Goal: Ask a question: Seek information or help from site administrators or community

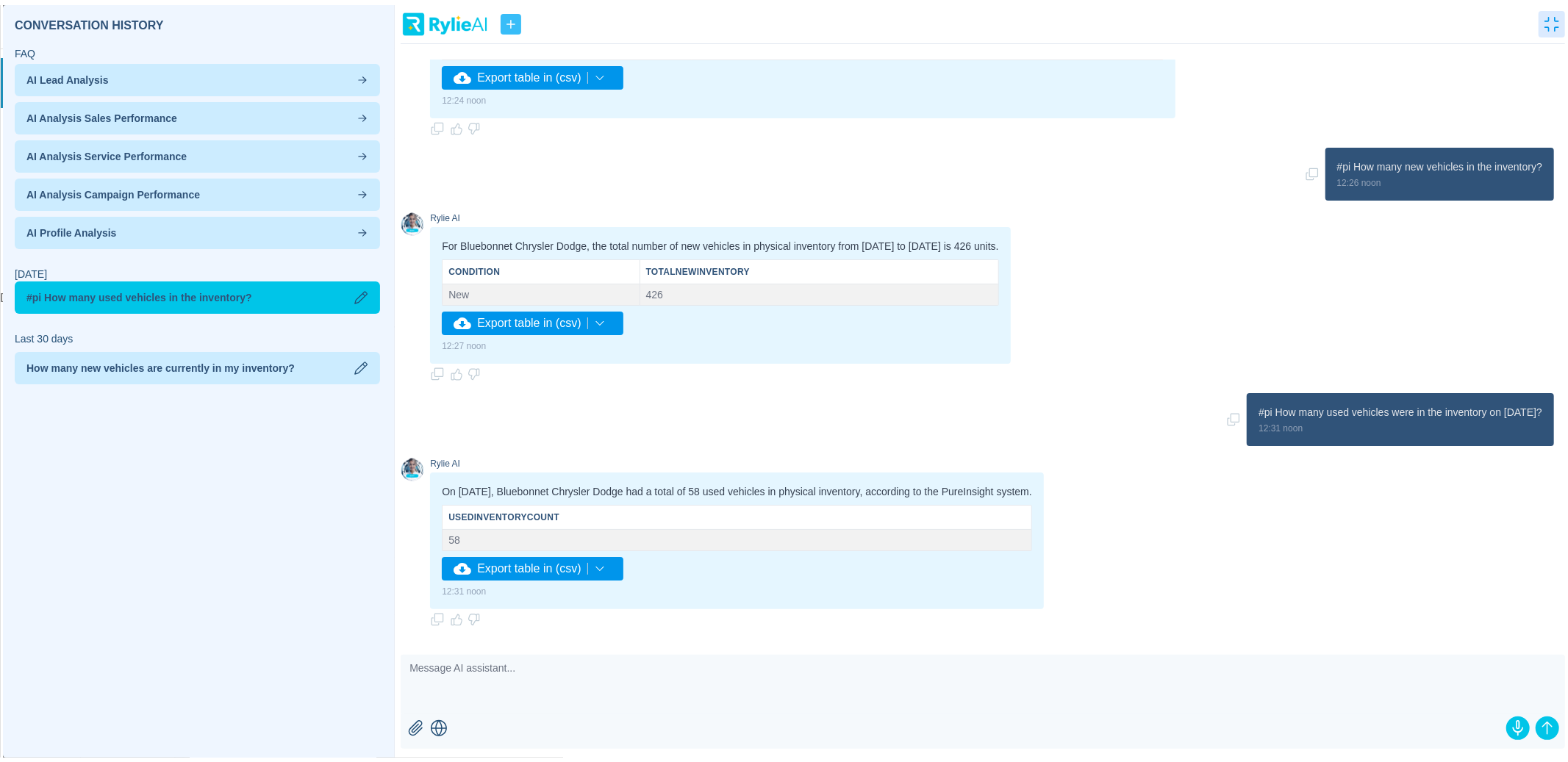
scroll to position [160, 0]
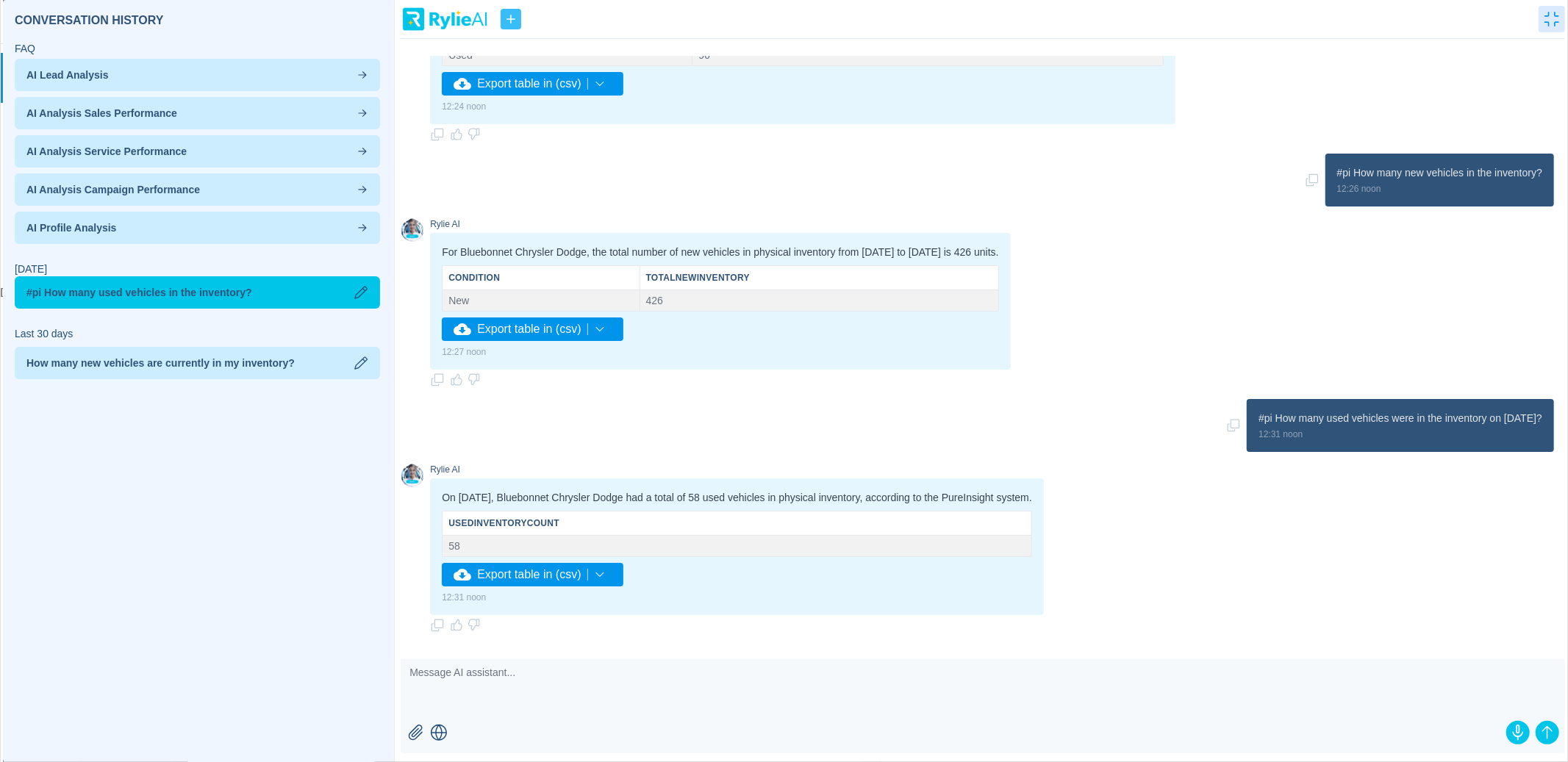
click at [508, 18] on icon "button" at bounding box center [511, 19] width 9 height 9
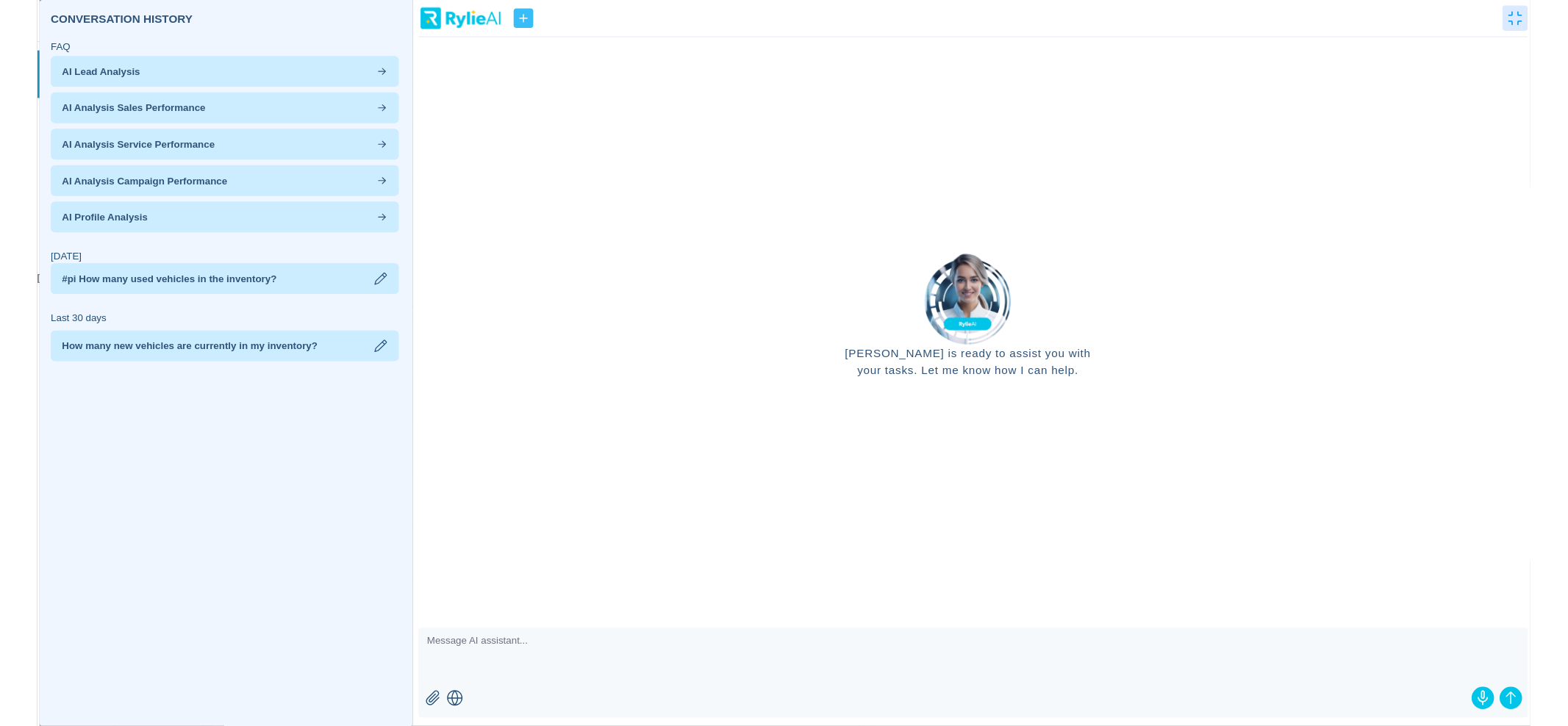
scroll to position [34, 0]
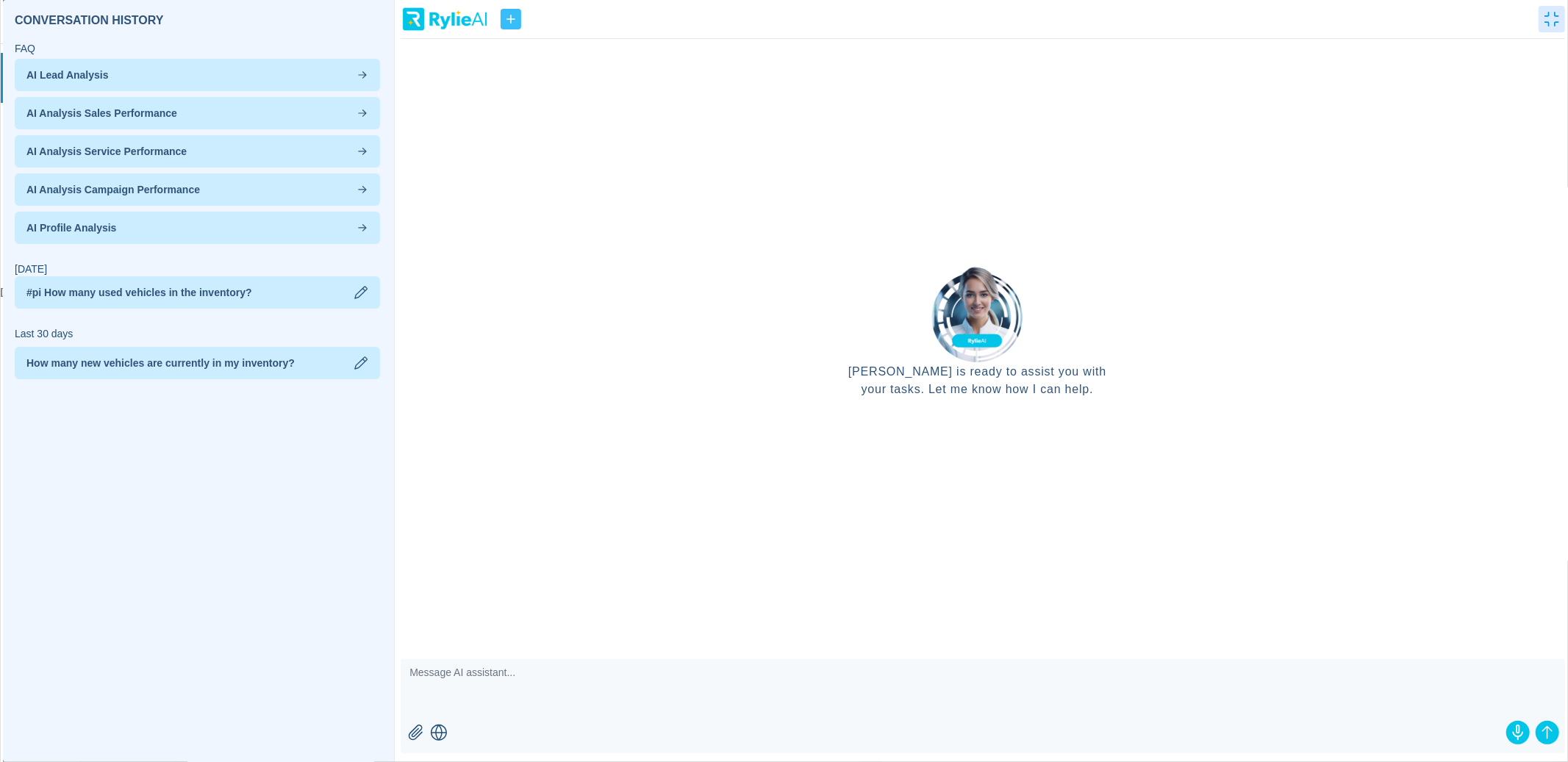
click at [611, 690] on textarea at bounding box center [983, 688] width 1164 height 59
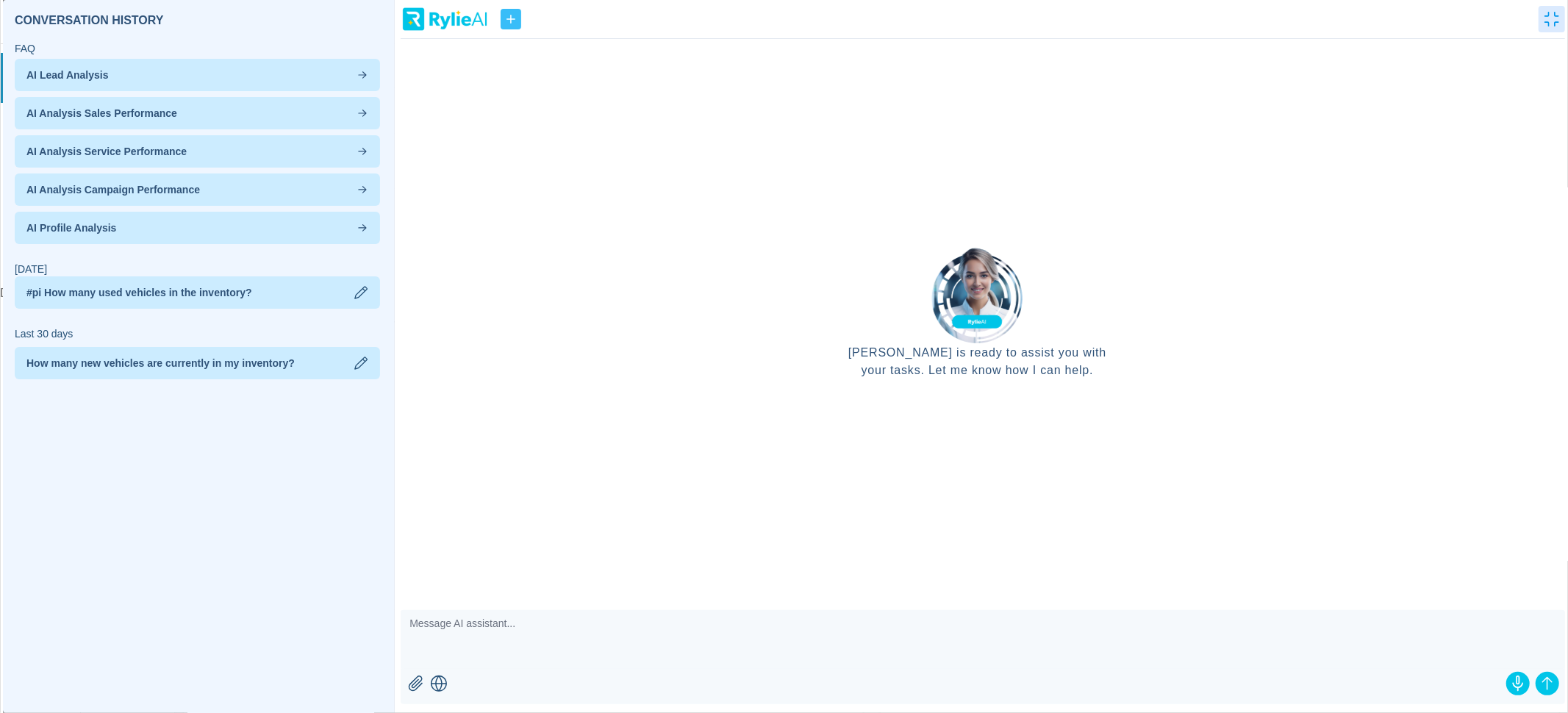
scroll to position [23, 0]
type textarea "H"
type textarea "How many budget proposals on [DATE]?"
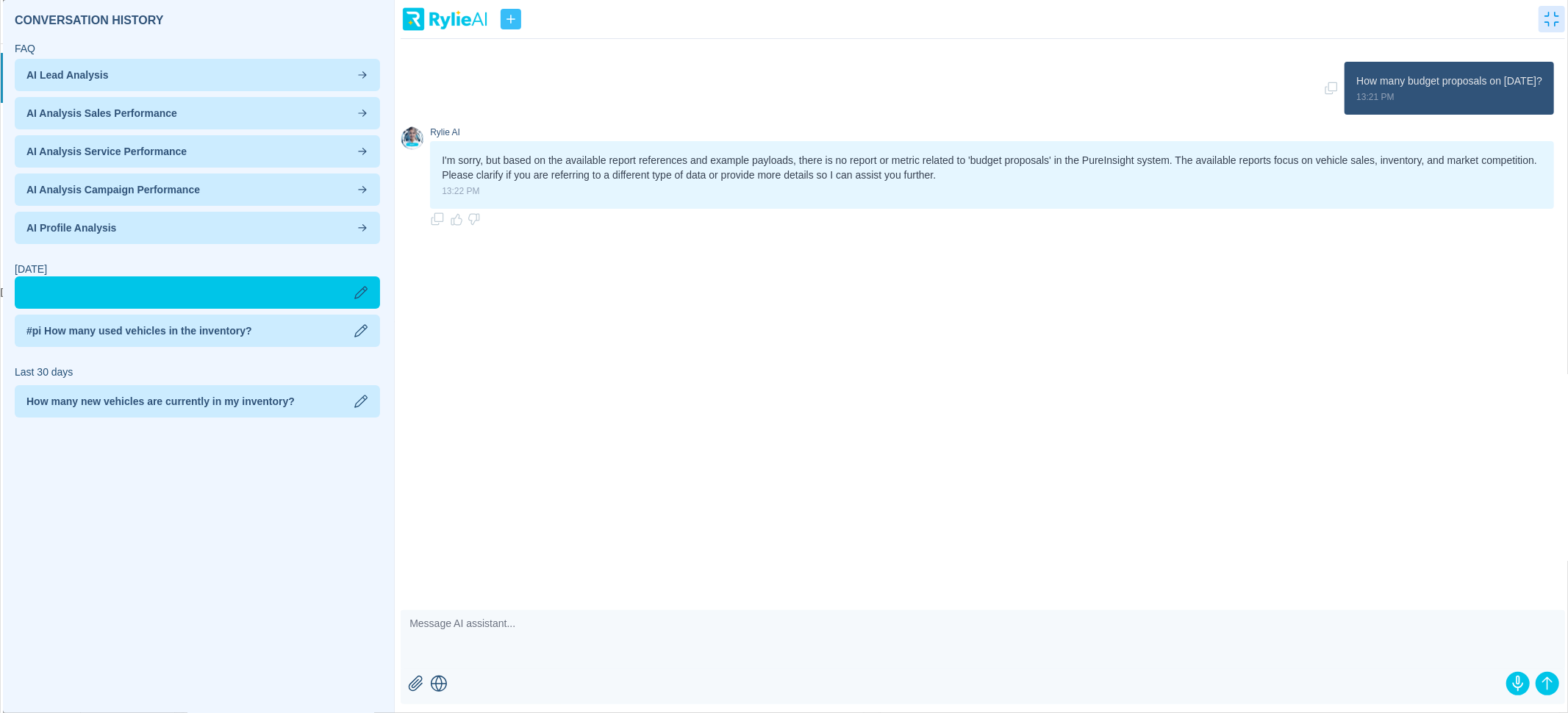
click at [557, 637] on textarea at bounding box center [983, 639] width 1164 height 59
paste textarea "[DATE]"
click at [1452, 92] on p "13:21 PM" at bounding box center [1449, 97] width 186 height 12
click at [1531, 77] on p "How many budget proposals on [DATE]?" at bounding box center [1449, 80] width 186 height 15
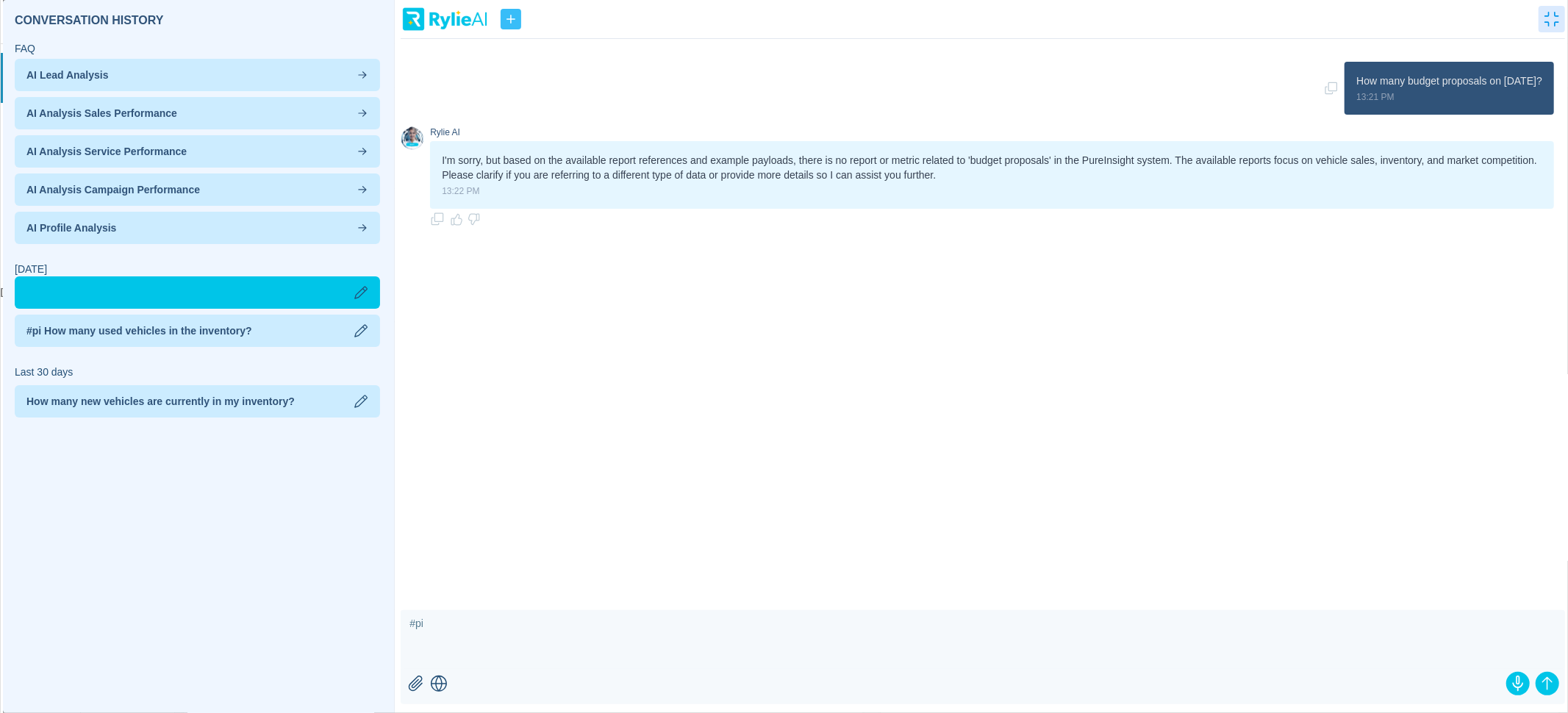
click at [1531, 77] on p "How many budget proposals on [DATE]?" at bounding box center [1449, 80] width 186 height 15
click at [1324, 90] on icon "button" at bounding box center [1331, 88] width 15 height 15
click at [543, 653] on textarea "#pi" at bounding box center [983, 639] width 1164 height 59
type textarea "#pi How many budget proposals on [DATE]?"
click at [1548, 683] on icon "submit" at bounding box center [1547, 684] width 17 height 17
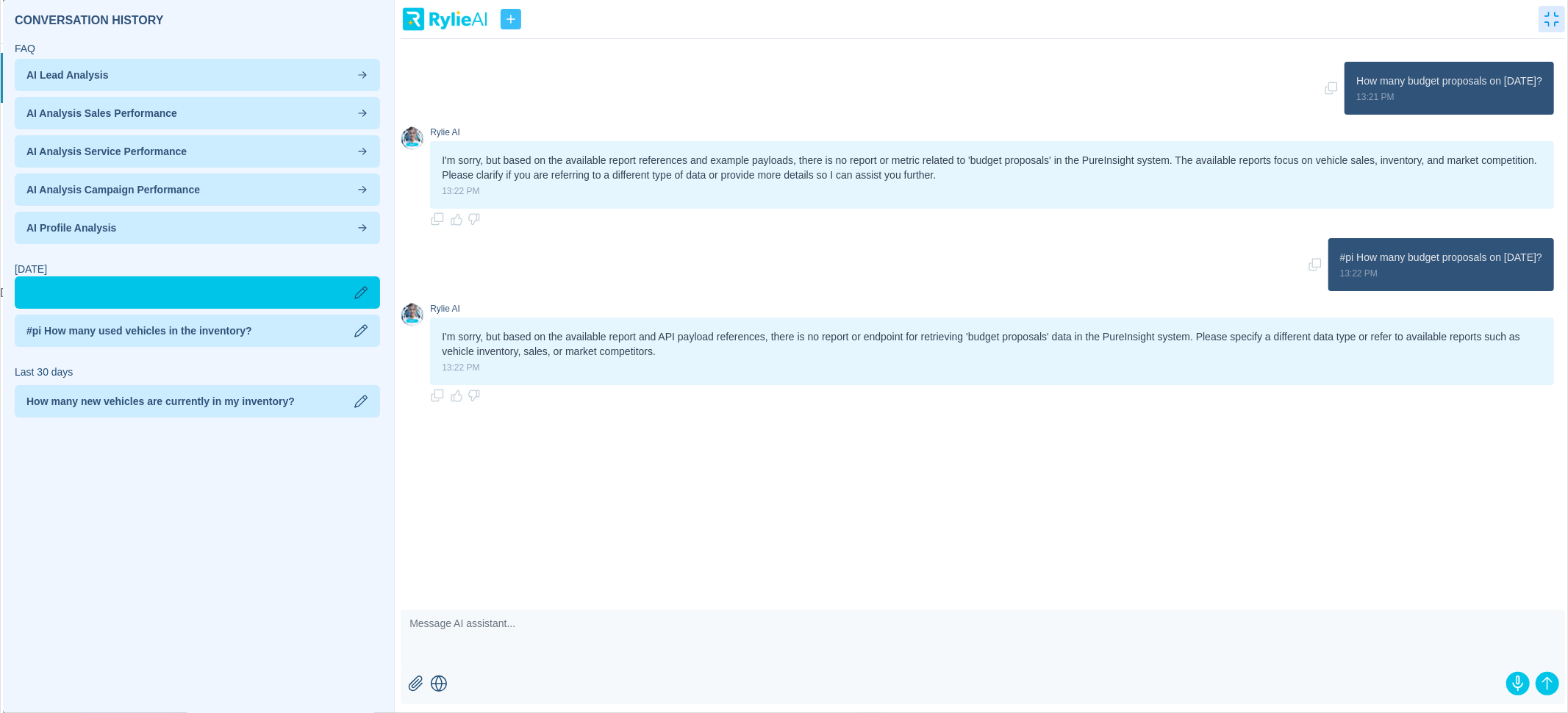
click at [662, 639] on textarea at bounding box center [983, 639] width 1164 height 59
click at [511, 28] on button "button" at bounding box center [511, 19] width 20 height 20
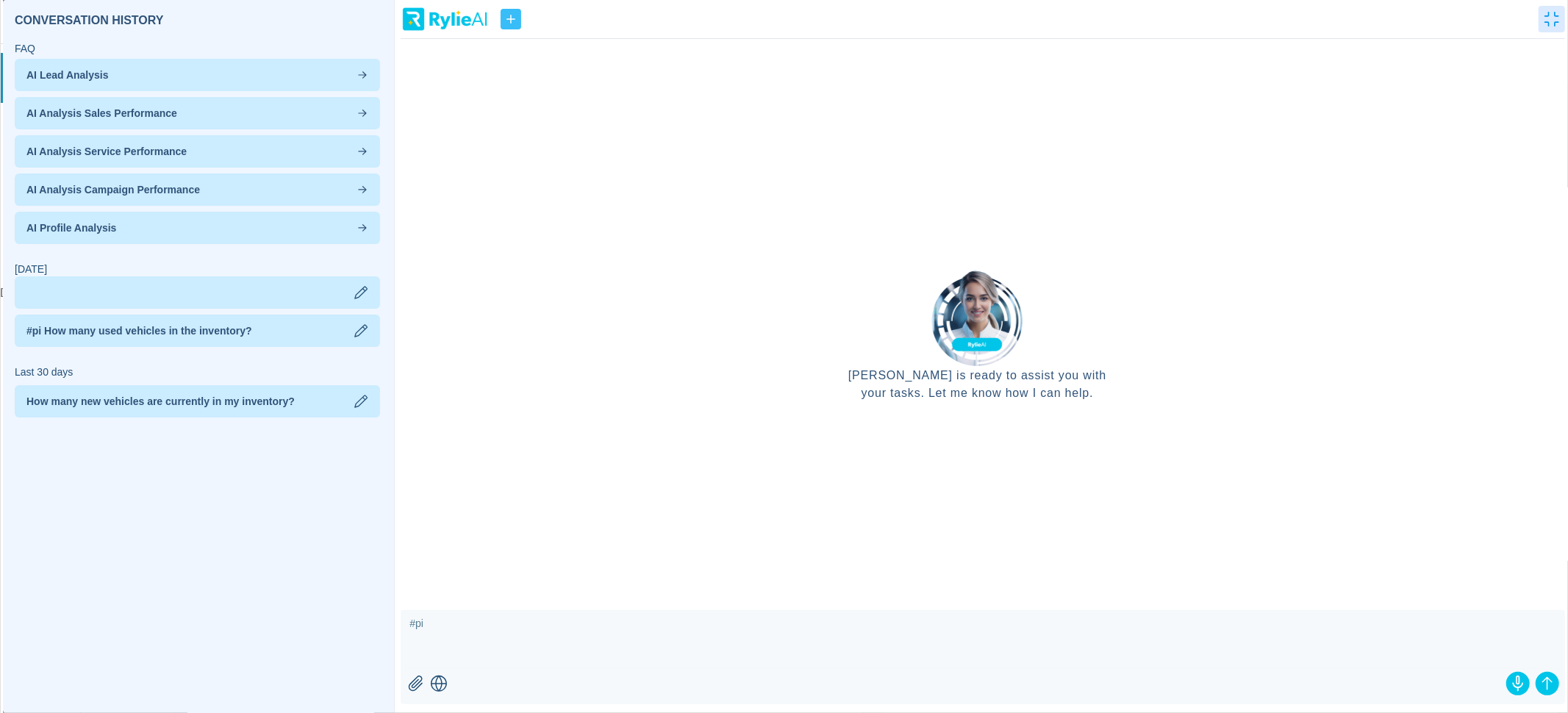
scroll to position [23, 0]
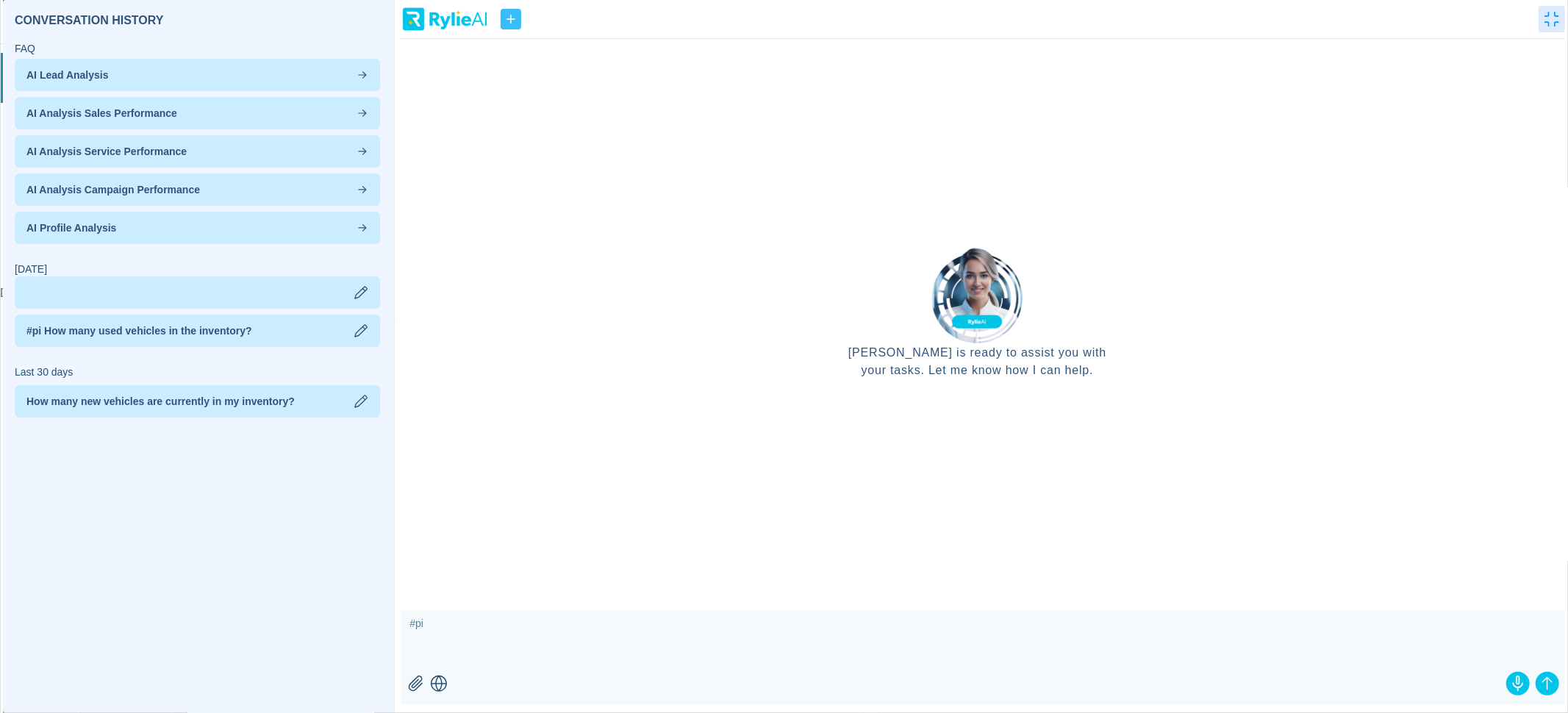
click at [537, 658] on textarea "#pi" at bounding box center [983, 639] width 1164 height 59
type textarea "#pi What was the amazon spend on [DATE]?"
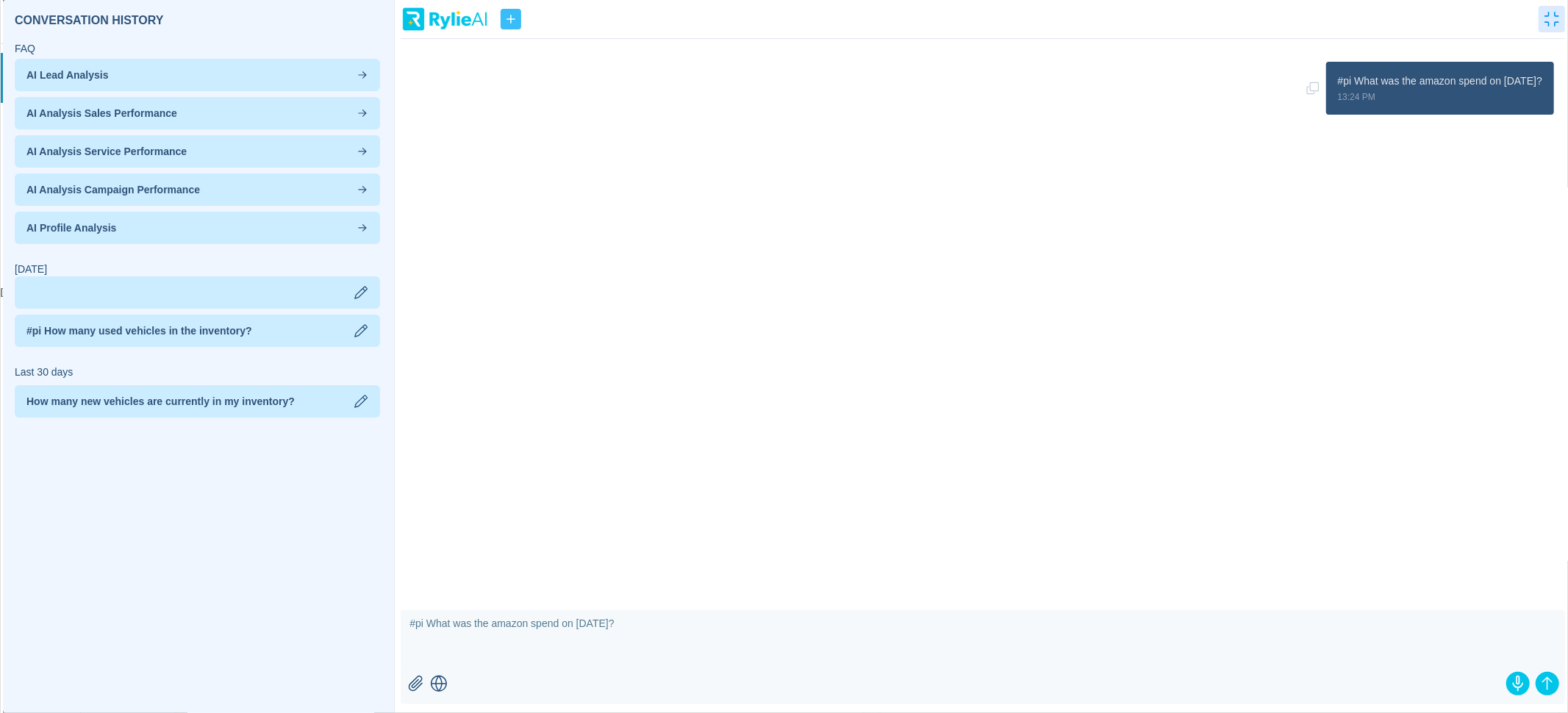
scroll to position [0, 0]
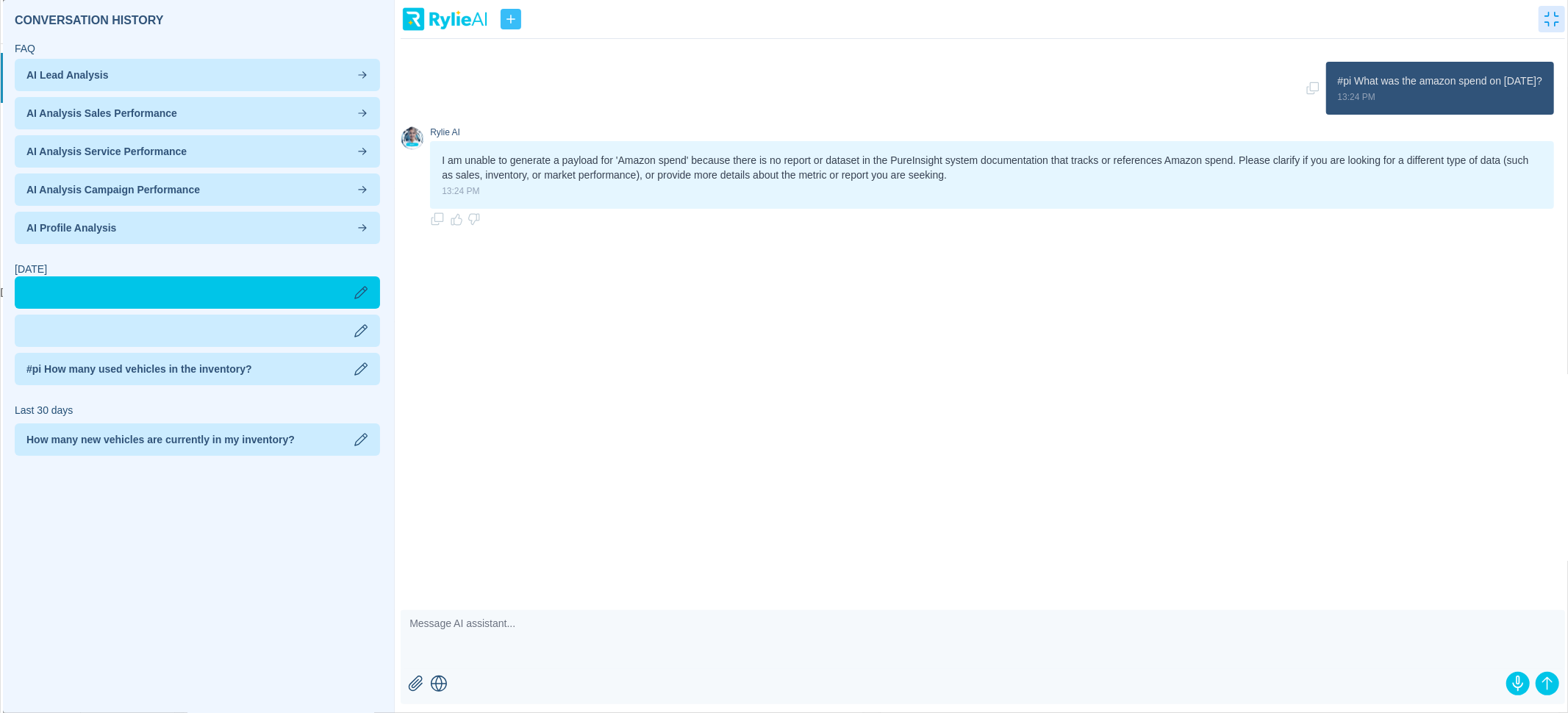
click at [565, 638] on textarea at bounding box center [983, 639] width 1164 height 59
click at [319, 331] on p at bounding box center [197, 331] width 341 height 15
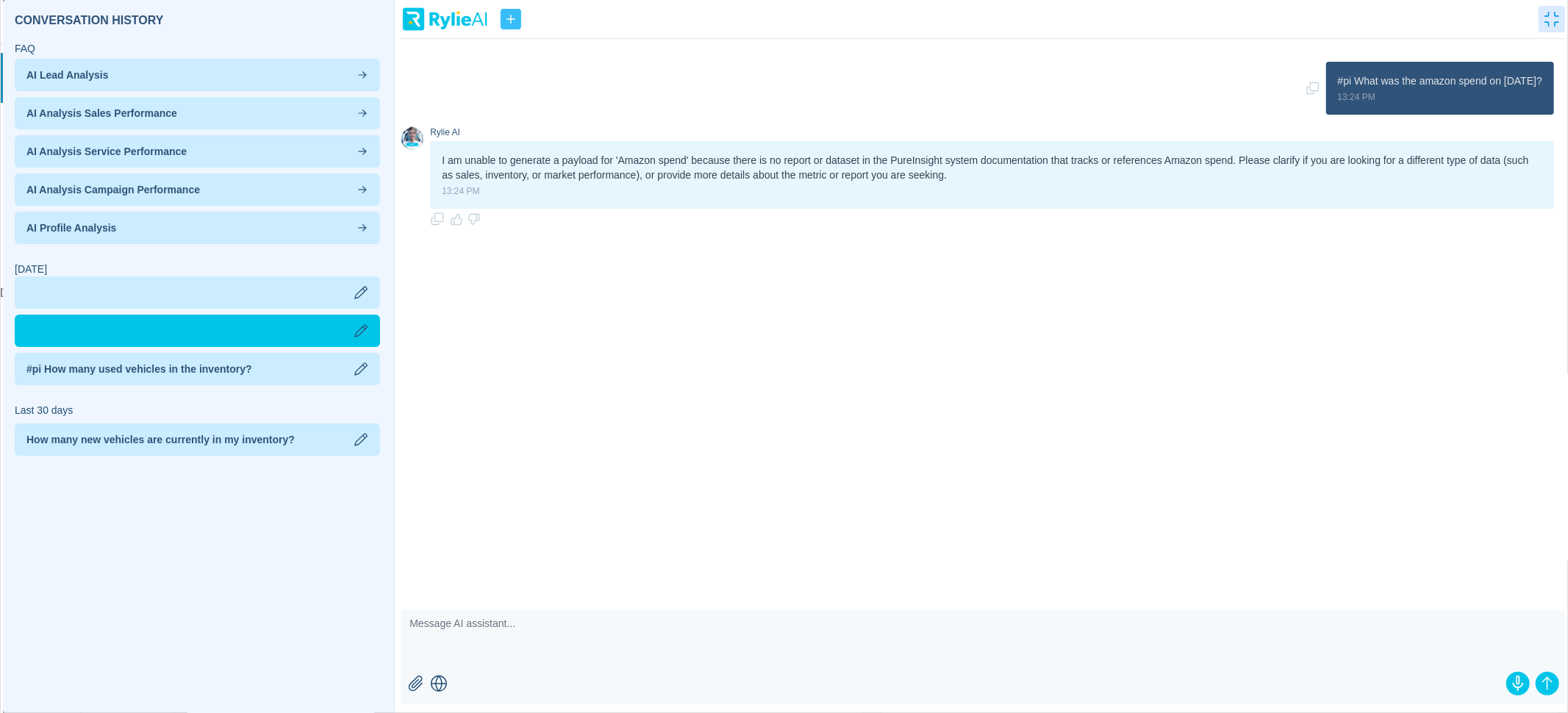
click at [302, 302] on div at bounding box center [197, 292] width 365 height 32
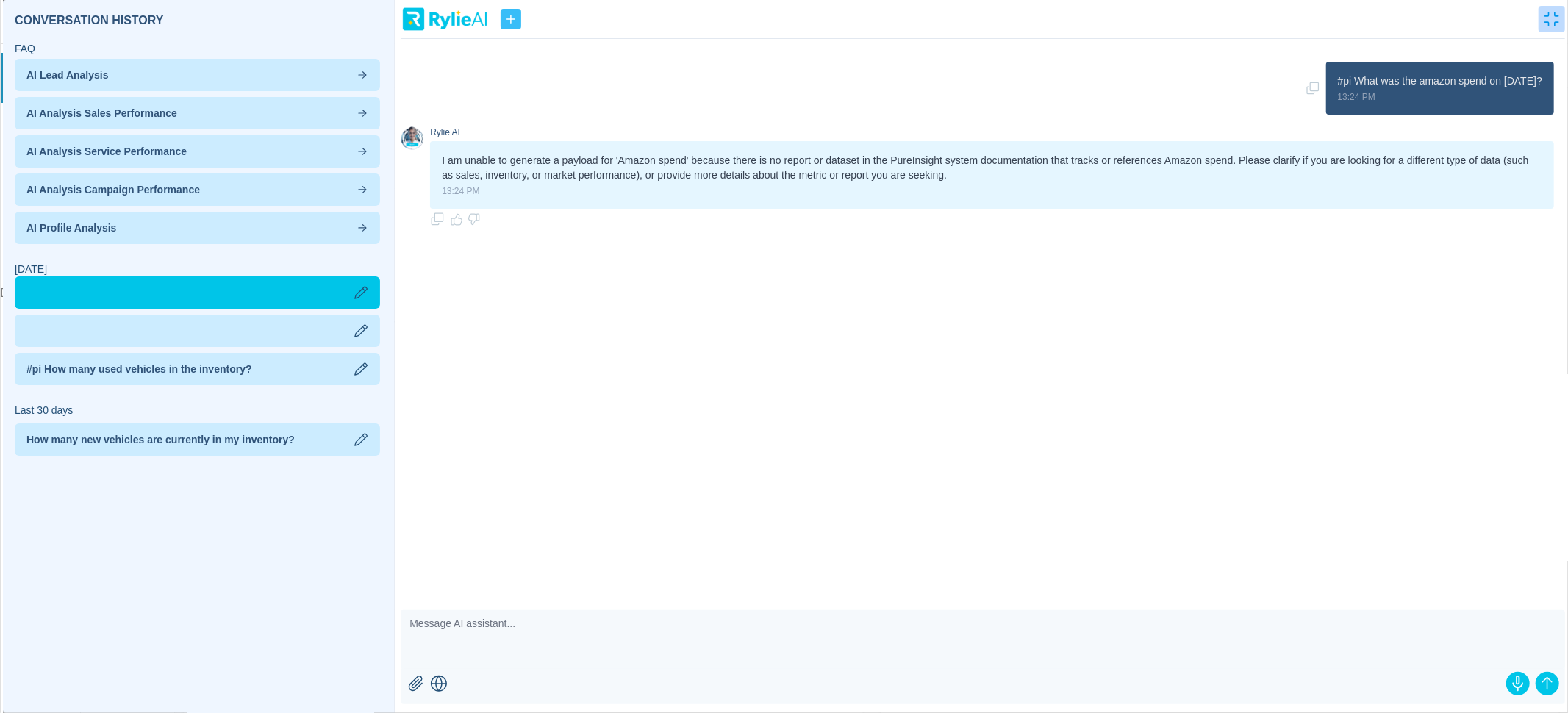
click at [1556, 24] on icon "button" at bounding box center [1551, 19] width 15 height 15
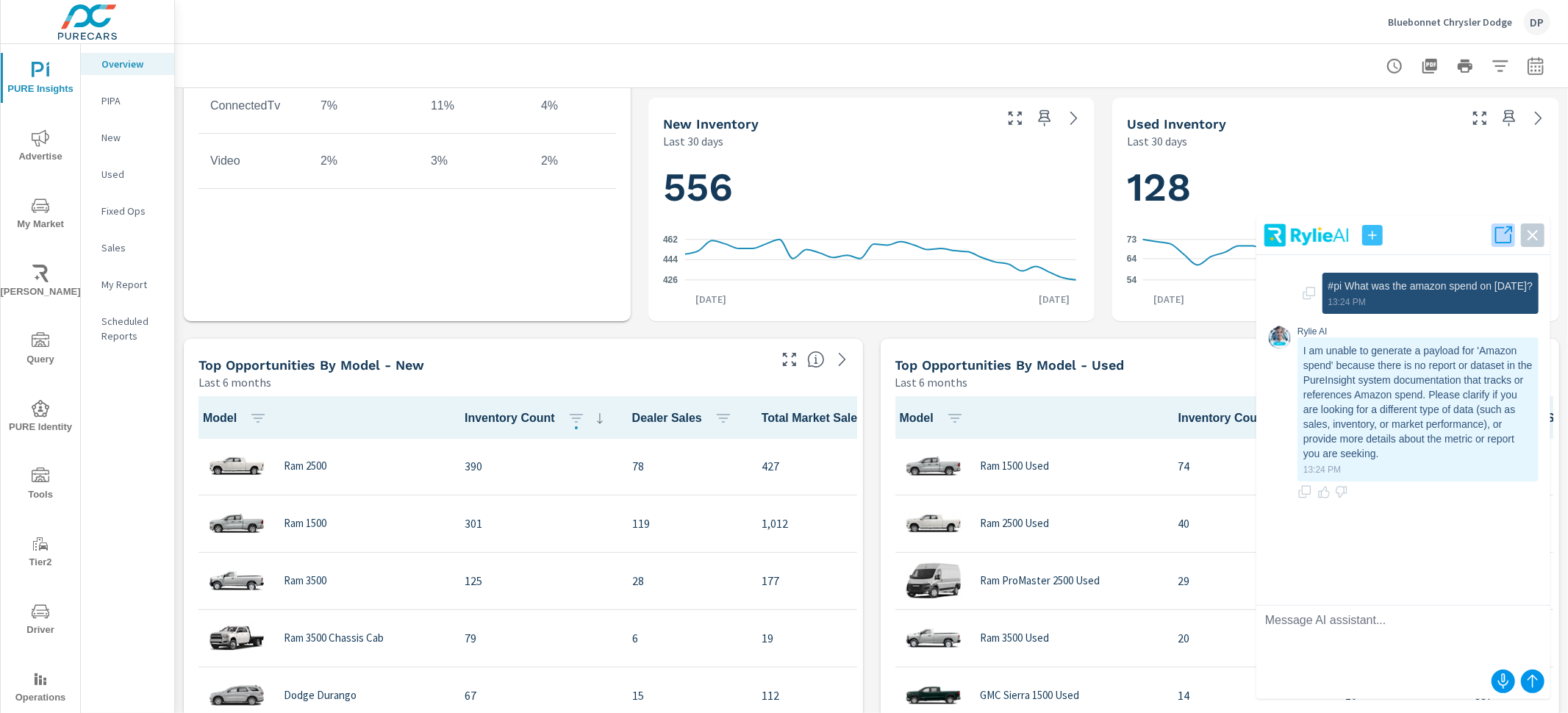
click at [1503, 233] on icon "button" at bounding box center [1503, 235] width 20 height 20
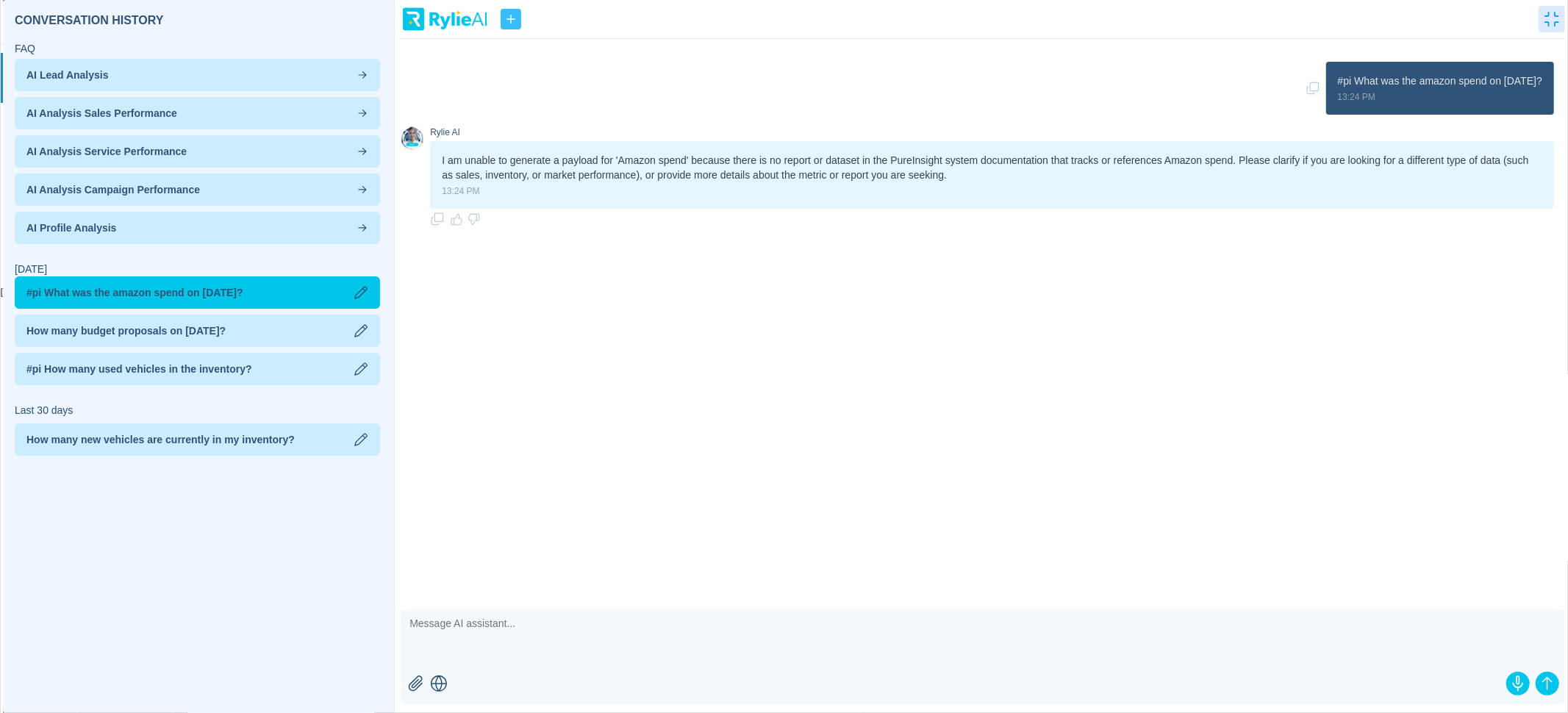
click at [596, 637] on textarea at bounding box center [983, 639] width 1164 height 59
click at [729, 649] on textarea "#pi How much was spent on display ads on" at bounding box center [983, 639] width 1164 height 59
type textarea "#pi How much was spent on display ads on [DATE]?"
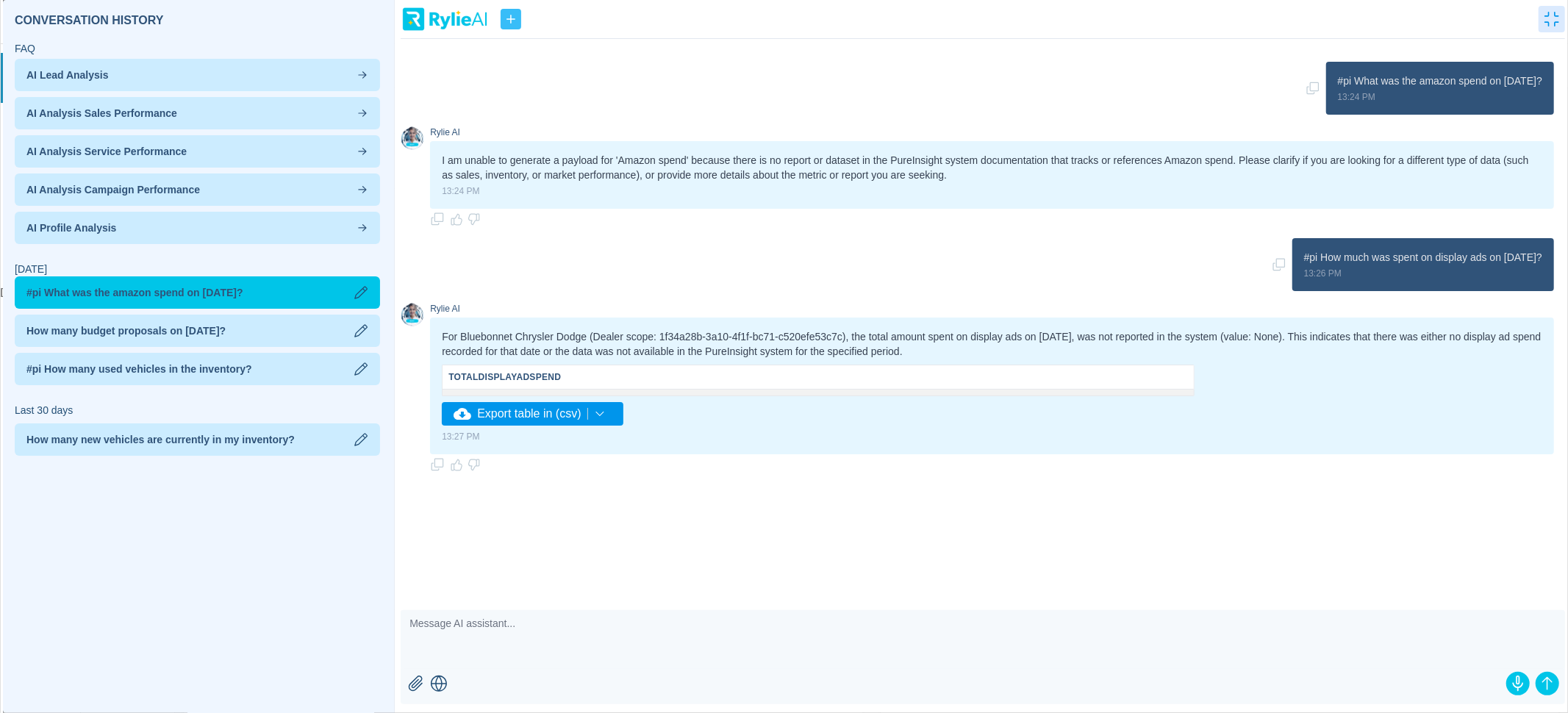
click at [1271, 264] on icon "button" at bounding box center [1278, 264] width 15 height 15
click at [1002, 637] on textarea at bounding box center [983, 639] width 1164 height 59
paste textarea "#pi How much was spent on display ads on [DATE]?"
click at [658, 622] on textarea "#pi How much was spent on display ads on [DATE]?" at bounding box center [983, 639] width 1164 height 59
drag, startPoint x: 670, startPoint y: 623, endPoint x: 654, endPoint y: 623, distance: 16.0
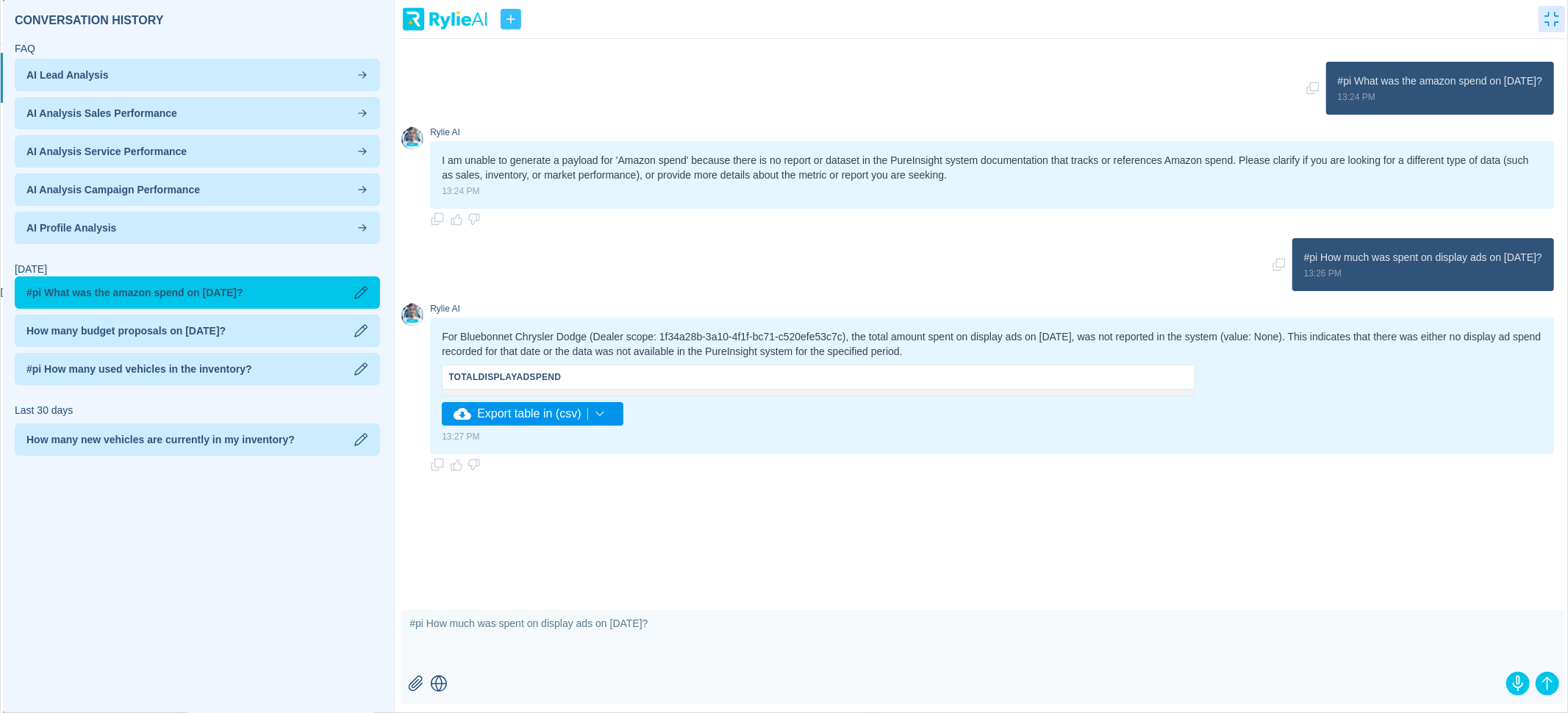
click at [654, 623] on textarea "#pi How much was spent on display ads on [DATE]?" at bounding box center [983, 639] width 1164 height 59
type textarea "#pi How much was spent on display ads on [DATE]?"
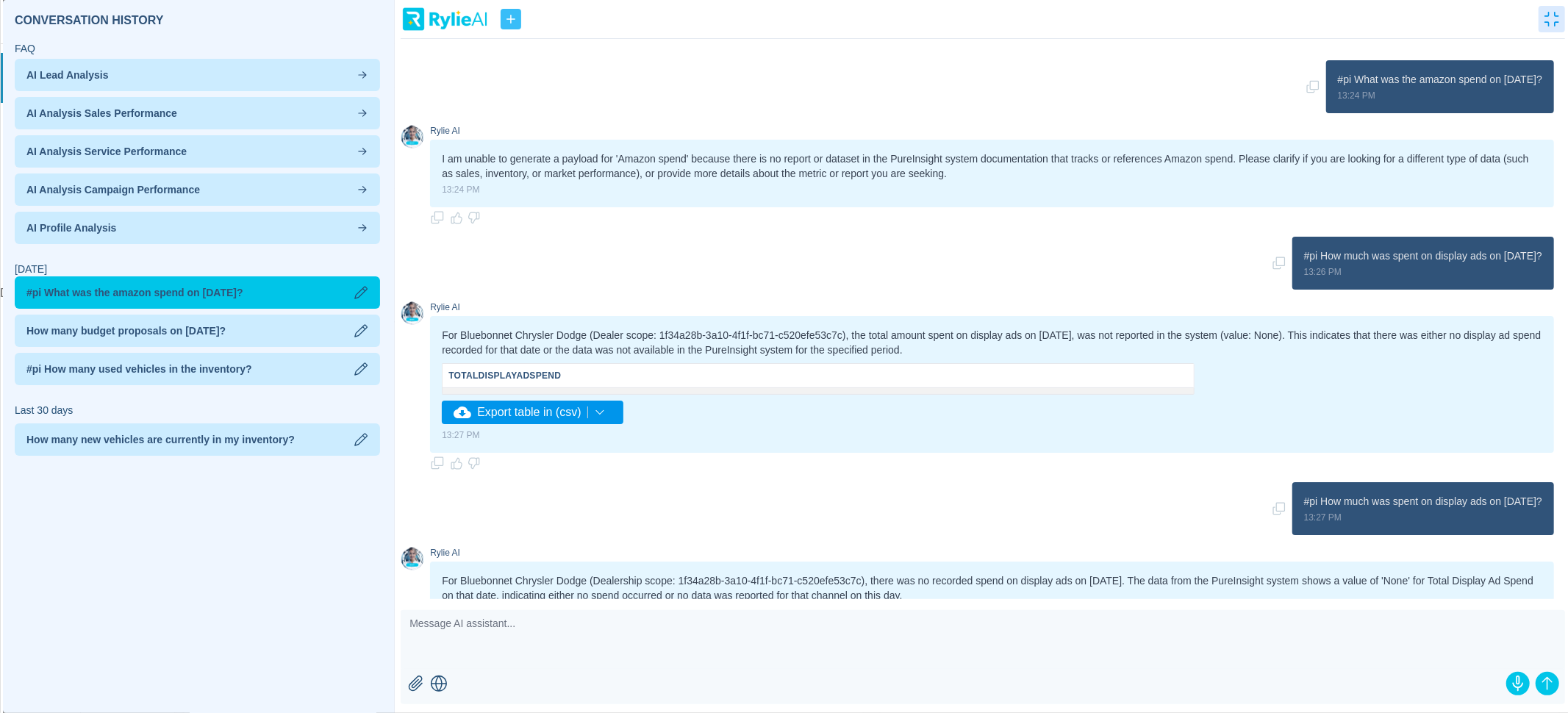
scroll to position [128, 0]
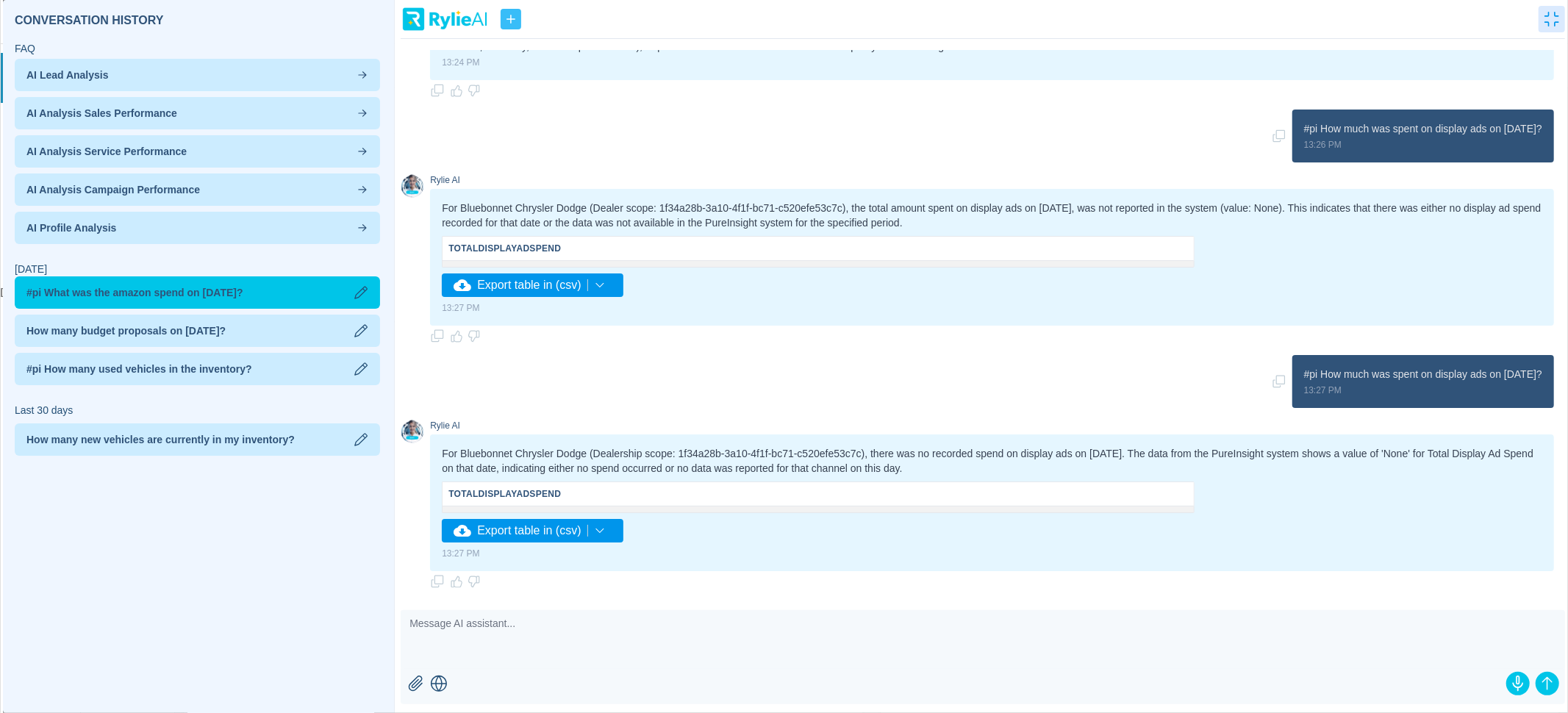
click at [1203, 378] on div "#pi How much was spent on display ads on [DATE]? 13:27 PM" at bounding box center [977, 381] width 1153 height 53
click at [1271, 379] on icon "button" at bounding box center [1278, 382] width 15 height 15
click at [1094, 652] on textarea at bounding box center [983, 639] width 1164 height 59
click at [563, 622] on textarea "#pi How much was spent on display ads on [DATE]?" at bounding box center [983, 639] width 1164 height 59
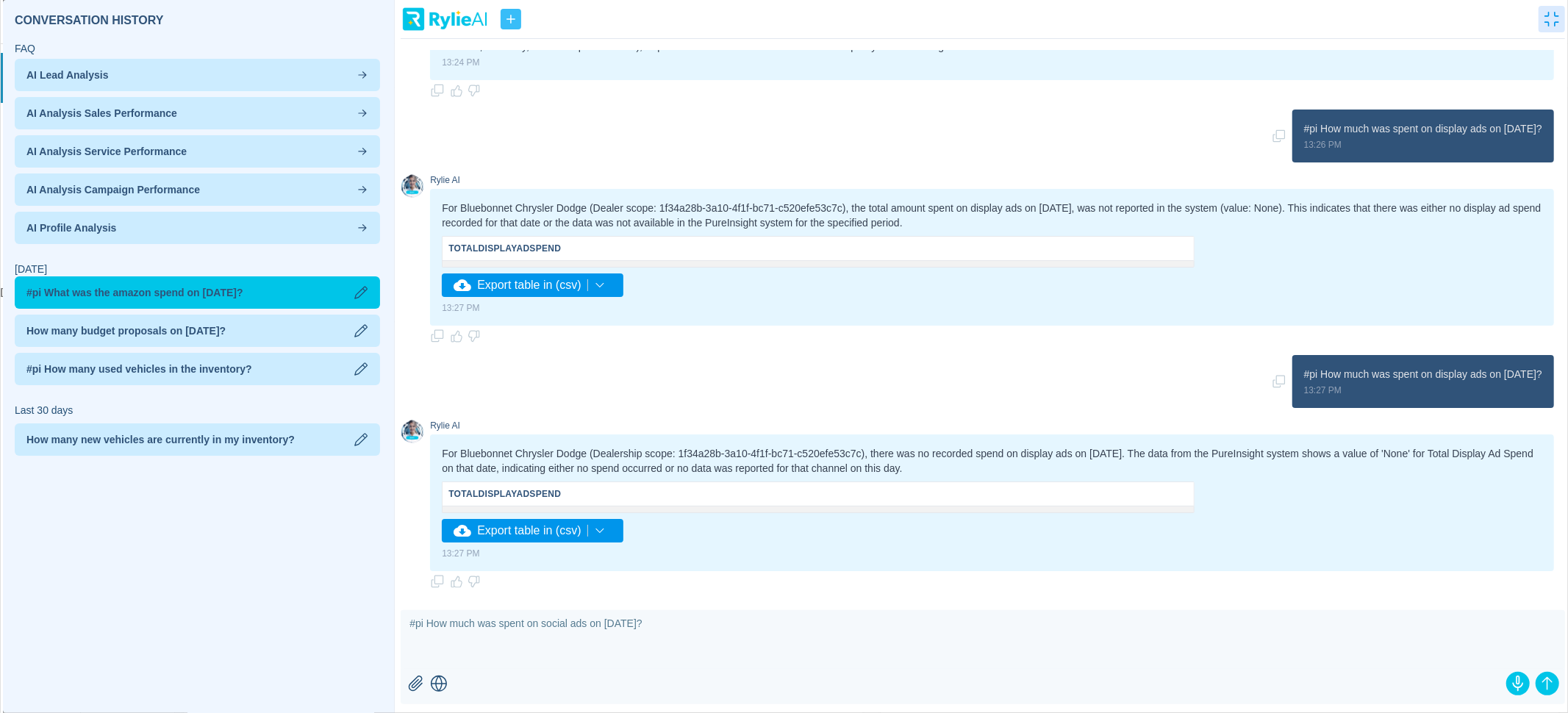
drag, startPoint x: 666, startPoint y: 622, endPoint x: 611, endPoint y: 619, distance: 55.1
click at [611, 619] on textarea "#pi How much was spent on social ads on [DATE]?" at bounding box center [983, 639] width 1164 height 59
type textarea "#pi How much was spent on social ads on [DATE]?"
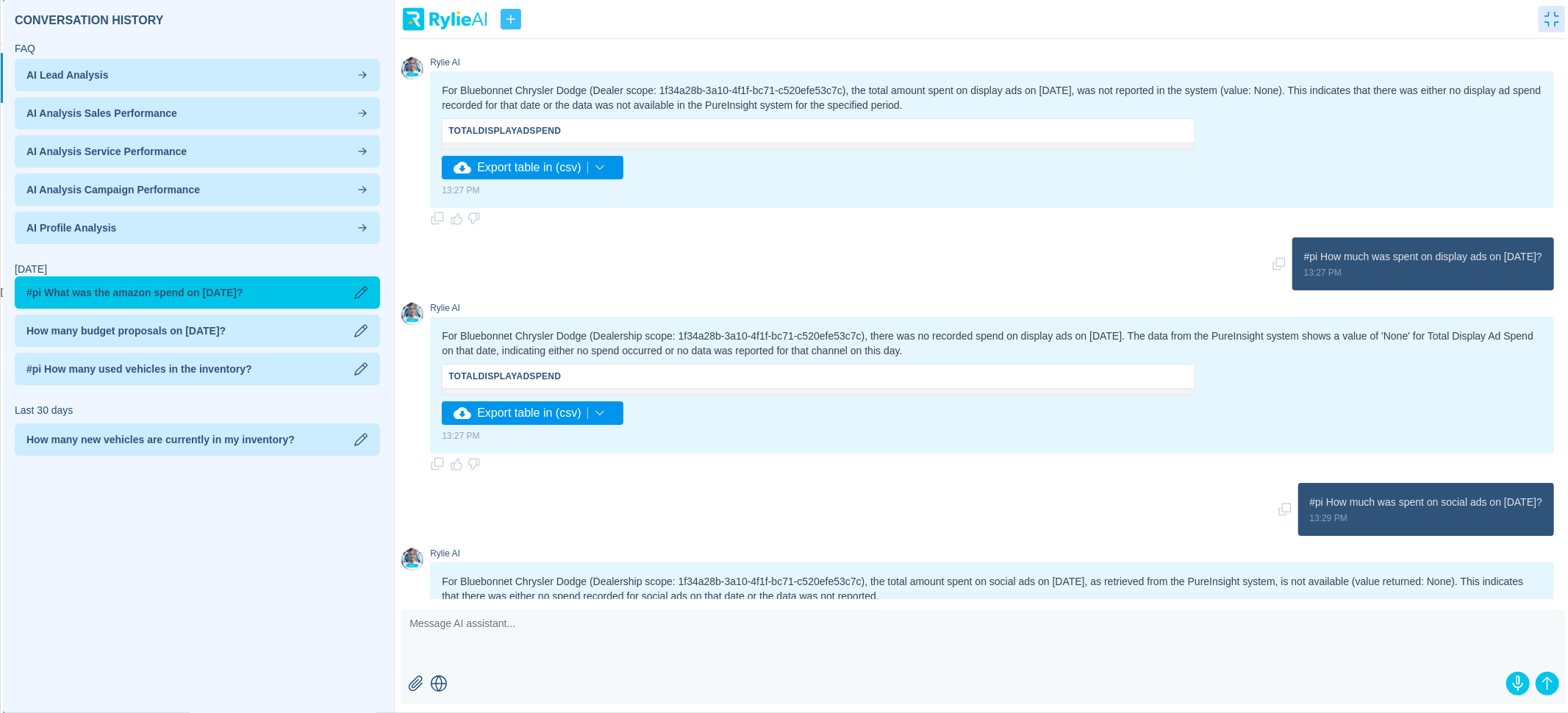
scroll to position [374, 0]
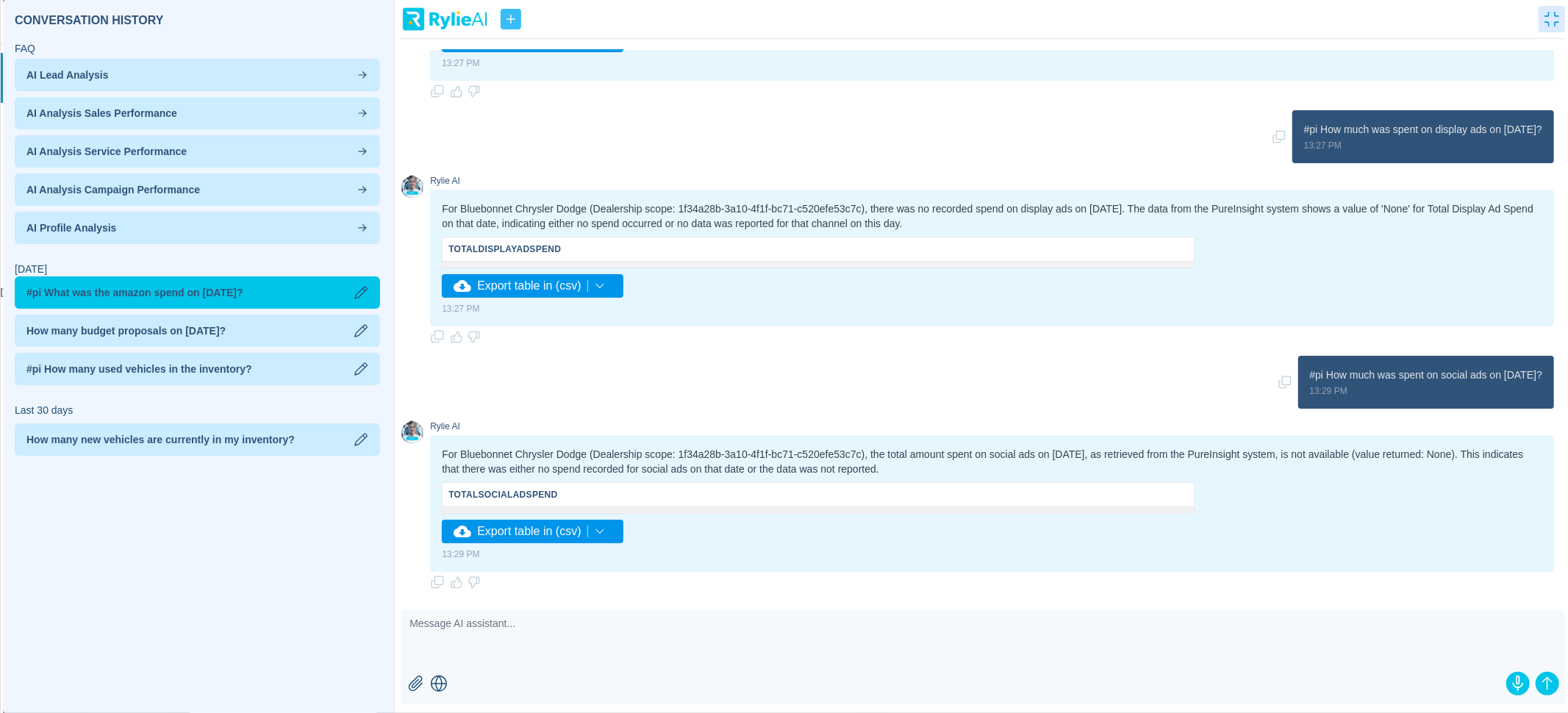
click at [1278, 382] on icon "button" at bounding box center [1285, 382] width 15 height 15
click at [851, 656] on textarea at bounding box center [983, 639] width 1164 height 59
click at [737, 641] on textarea at bounding box center [983, 639] width 1164 height 59
paste textarea "#pi How much was spent on social ads on [DATE]?"
click at [430, 625] on textarea "#pi How much was spent on social ads on [DATE]?" at bounding box center [983, 639] width 1164 height 59
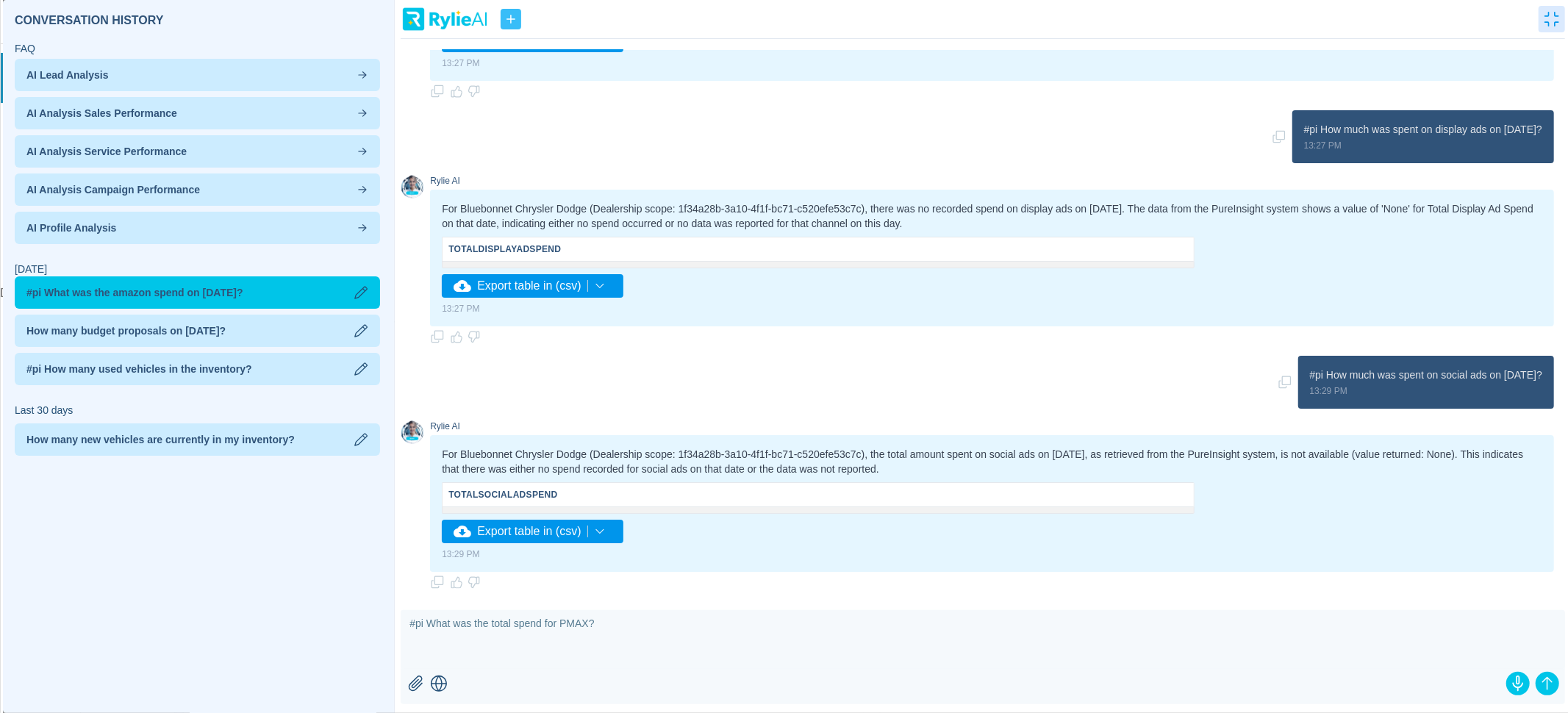
click at [593, 626] on textarea "#pi What was the total spend for PMAX?" at bounding box center [983, 639] width 1164 height 59
type textarea "#pi What was the total spend for PMAX month to date?"
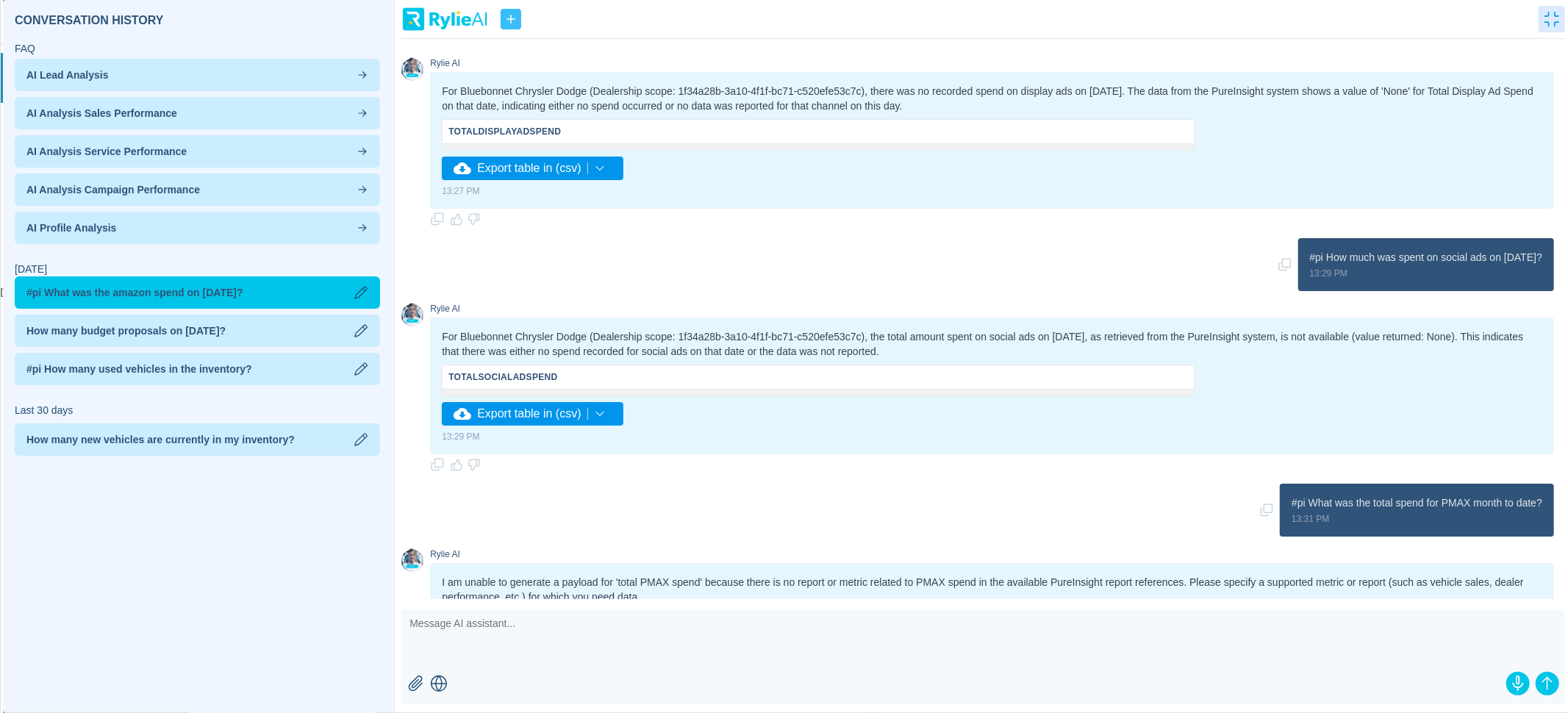
scroll to position [550, 0]
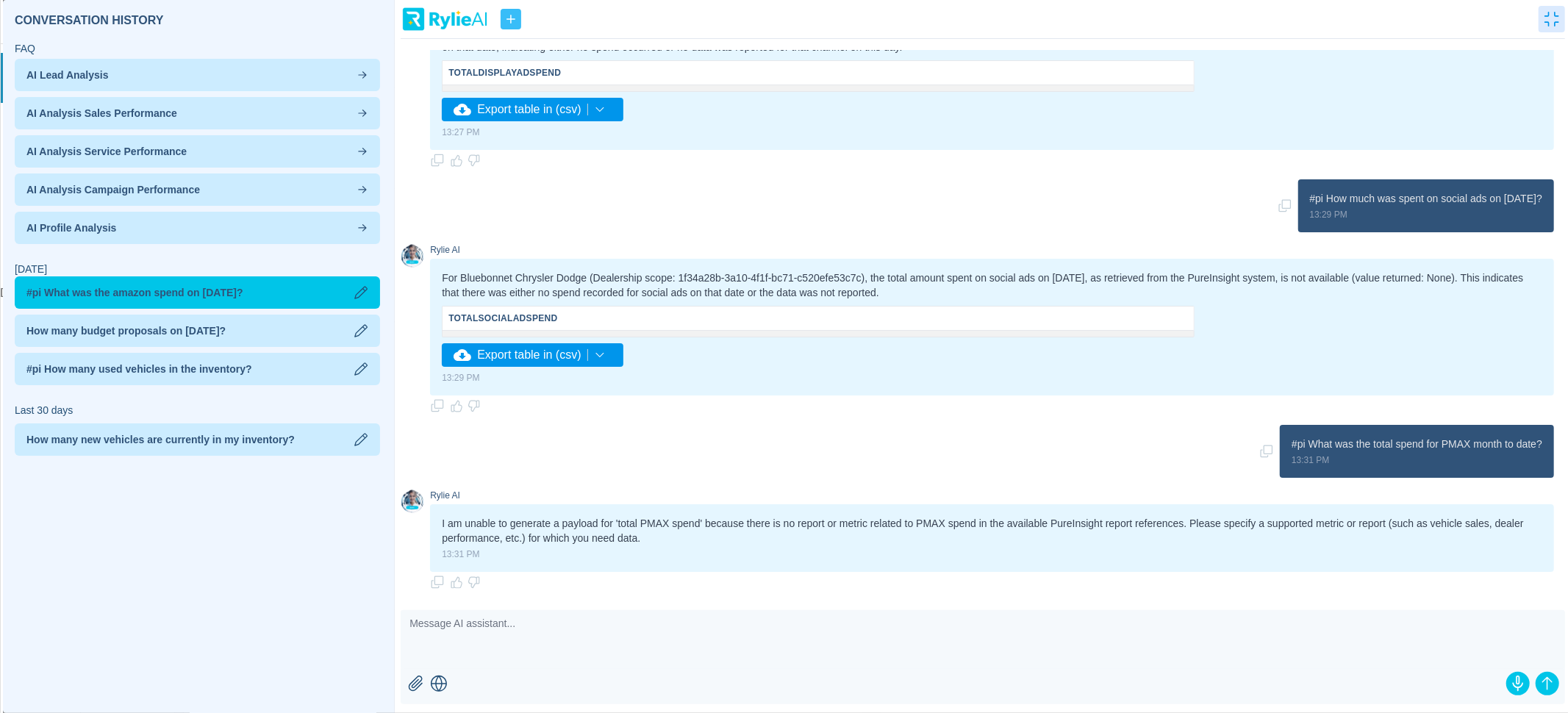
click at [729, 648] on textarea at bounding box center [983, 639] width 1164 height 59
click at [1259, 457] on button "button" at bounding box center [1266, 451] width 15 height 53
click at [1105, 652] on textarea at bounding box center [983, 639] width 1164 height 59
paste textarea "#pi What was the total spend for PMAX month to date?"
click at [518, 626] on textarea "#pi What was the total spend for PMAX month to date?" at bounding box center [983, 639] width 1164 height 59
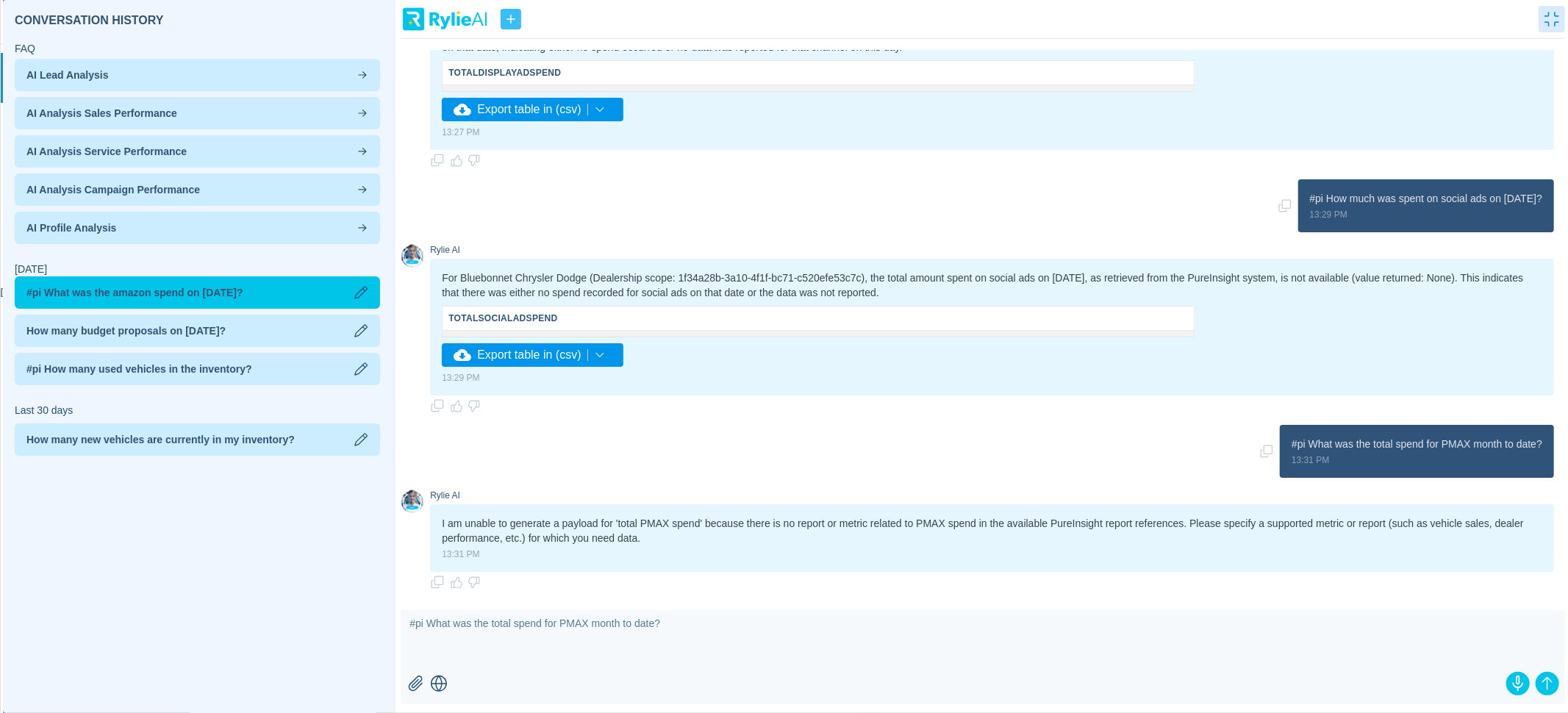
click at [590, 625] on textarea "#pi What was the total spend for PMAX month to date?" at bounding box center [983, 639] width 1164 height 59
click at [515, 625] on textarea "#pi What was the total spend month to date?" at bounding box center [983, 639] width 1164 height 59
paste textarea "PMAX"
type textarea "#pi What was the total PMAX performance spend month to date?"
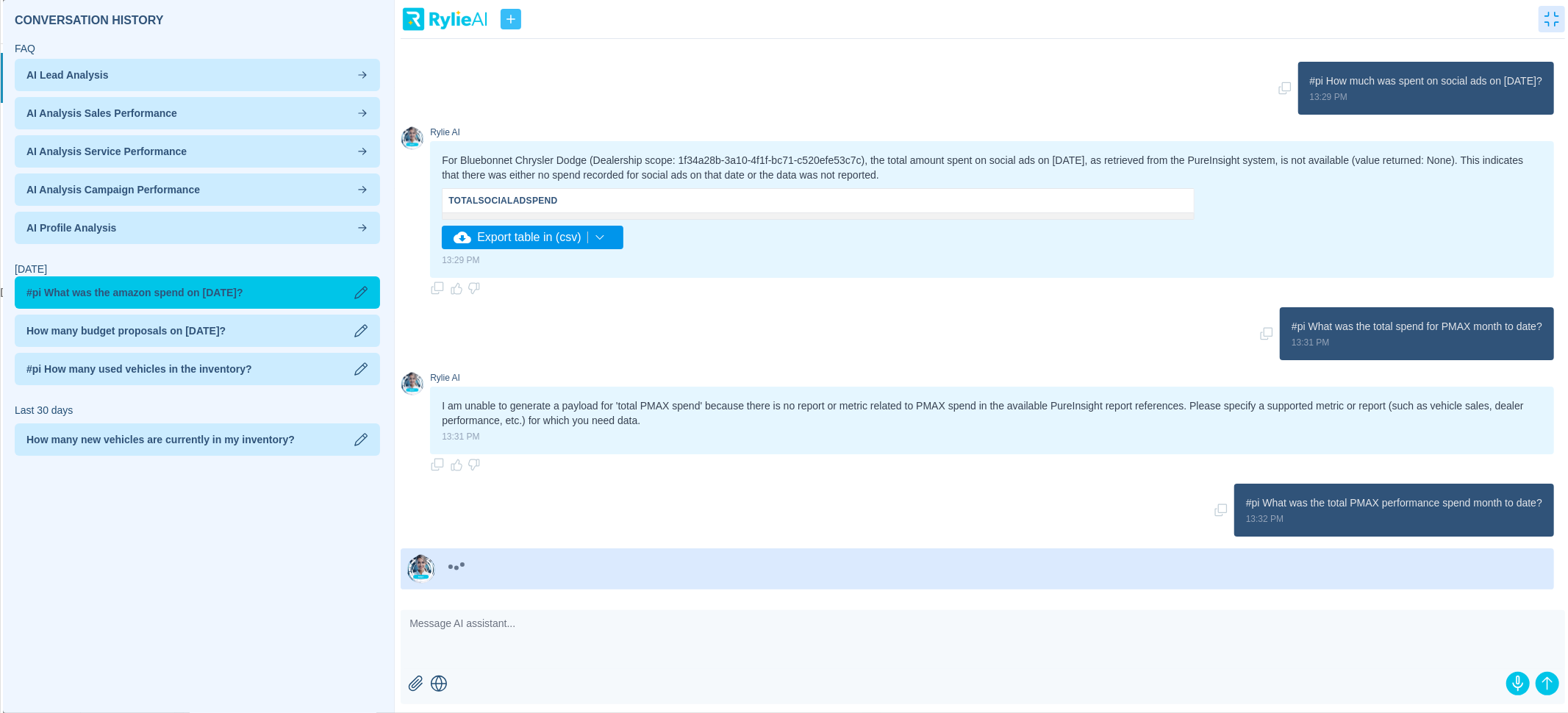
scroll to position [726, 0]
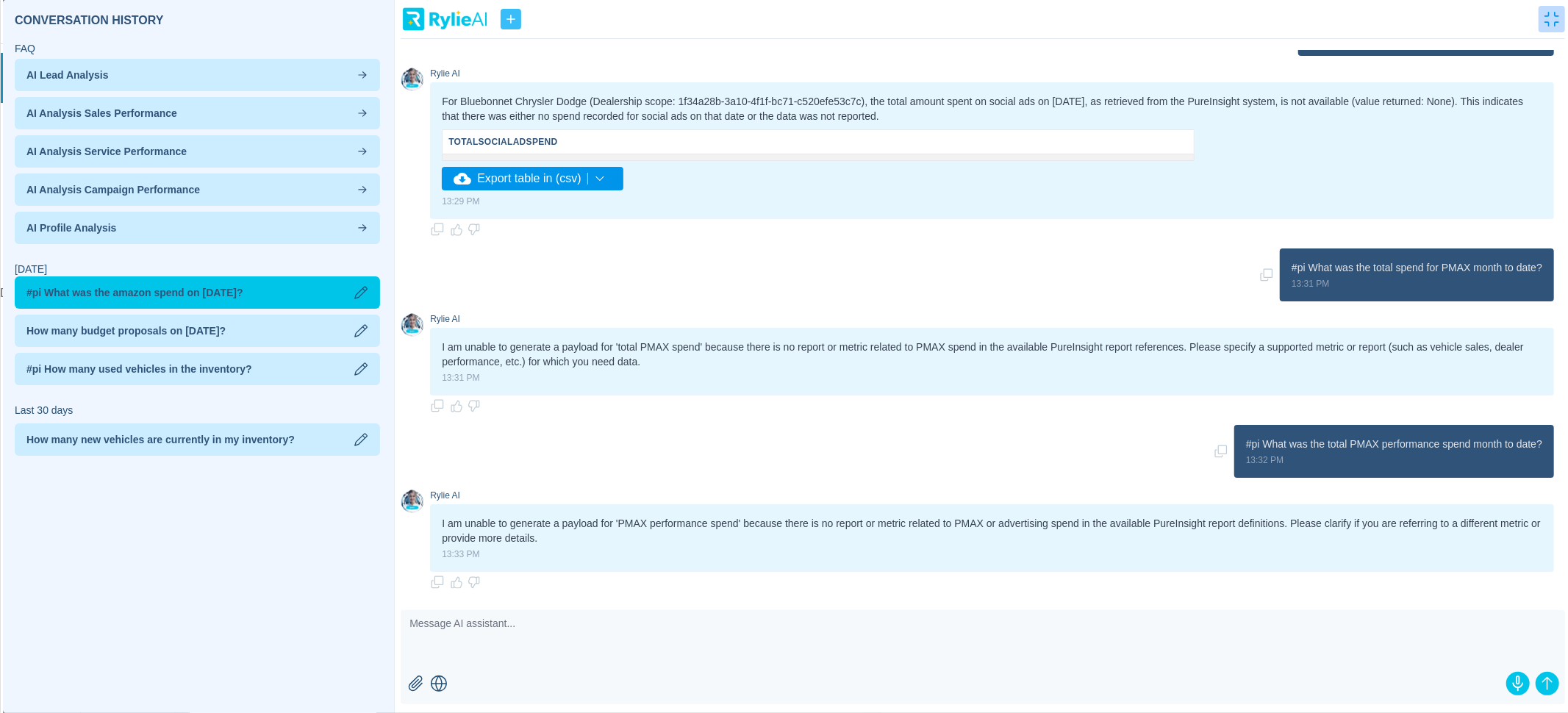
click at [1547, 20] on icon "button" at bounding box center [1551, 19] width 15 height 15
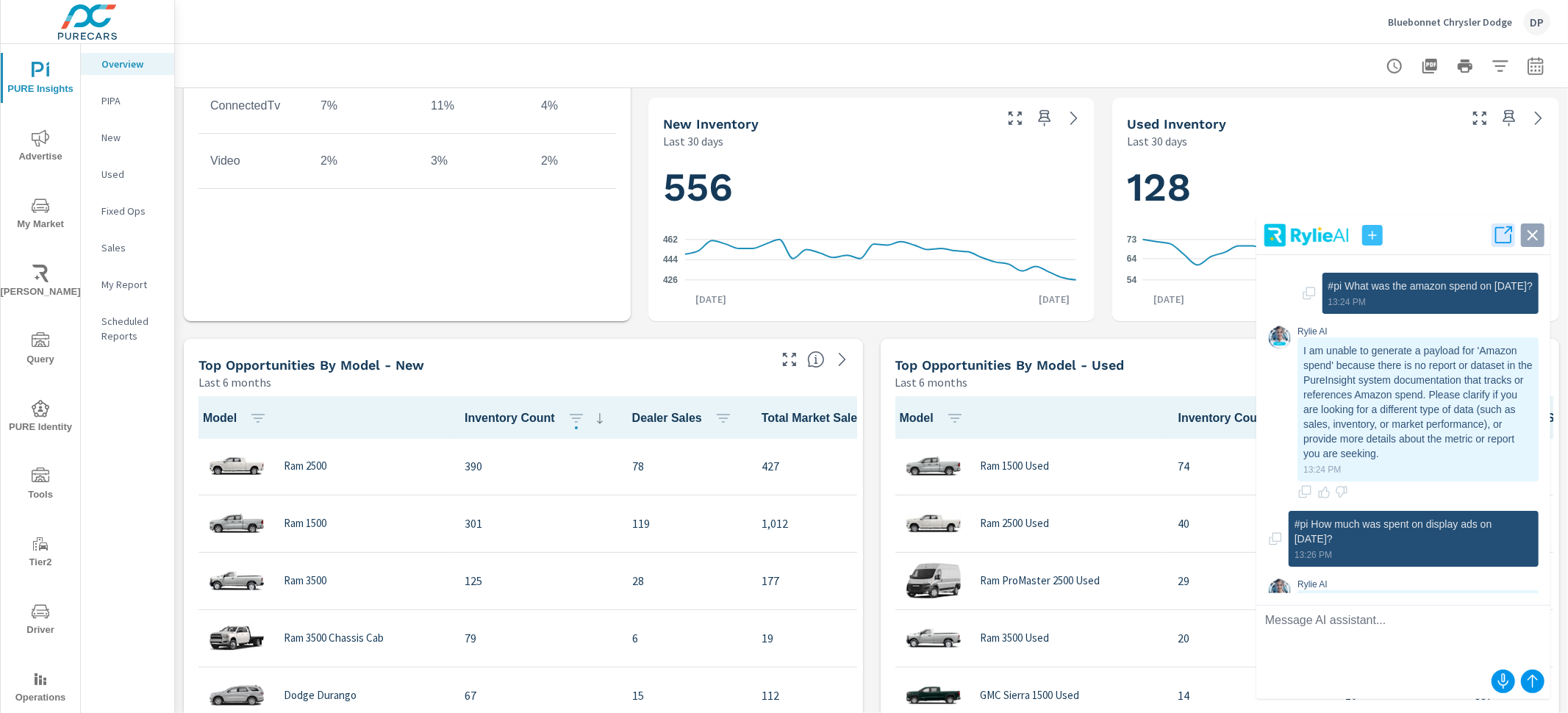
click at [1526, 239] on icon "button" at bounding box center [1533, 235] width 20 height 20
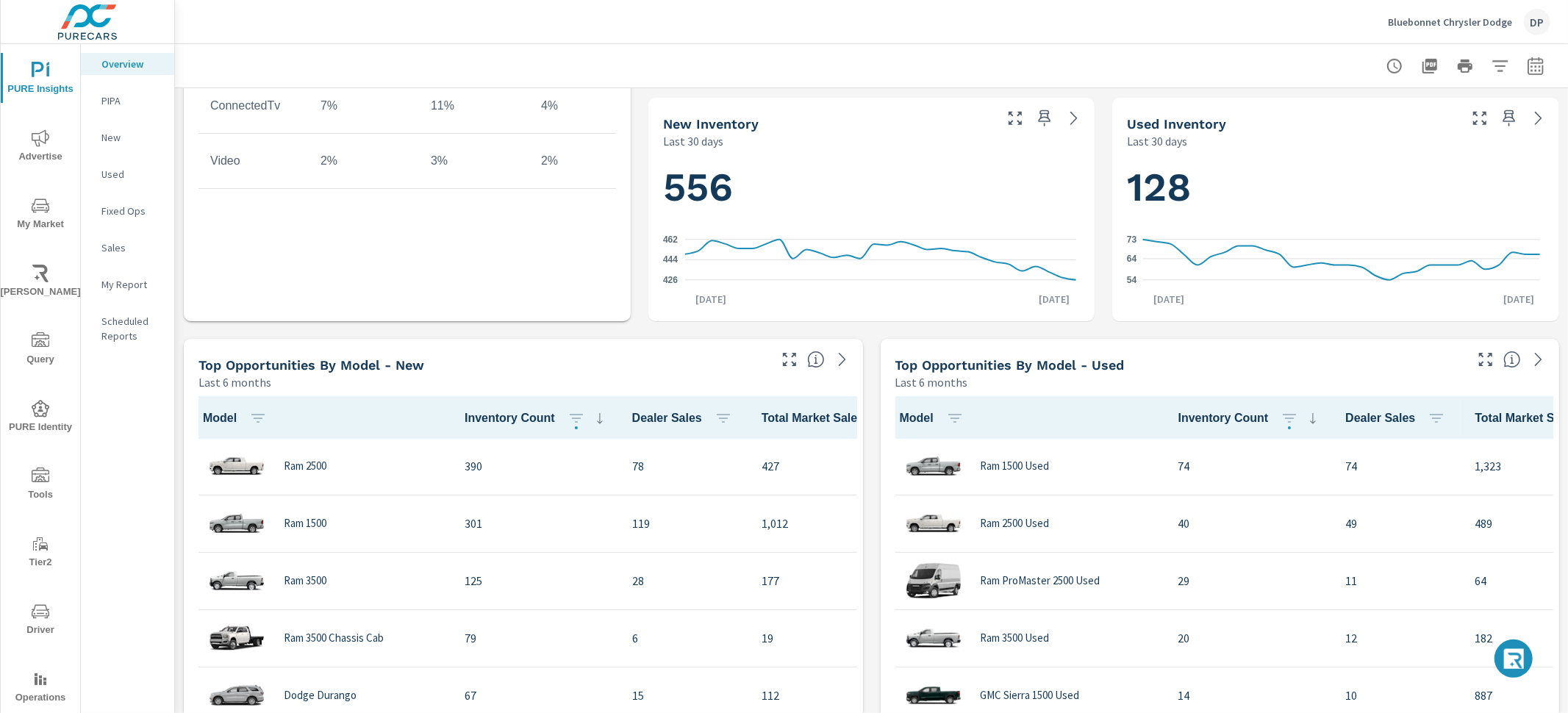
scroll to position [0, 0]
click at [1200, 368] on div "Top Opportunities by Model - Used" at bounding box center [1179, 364] width 567 height 17
click at [1517, 663] on icon "button" at bounding box center [1515, 661] width 24 height 25
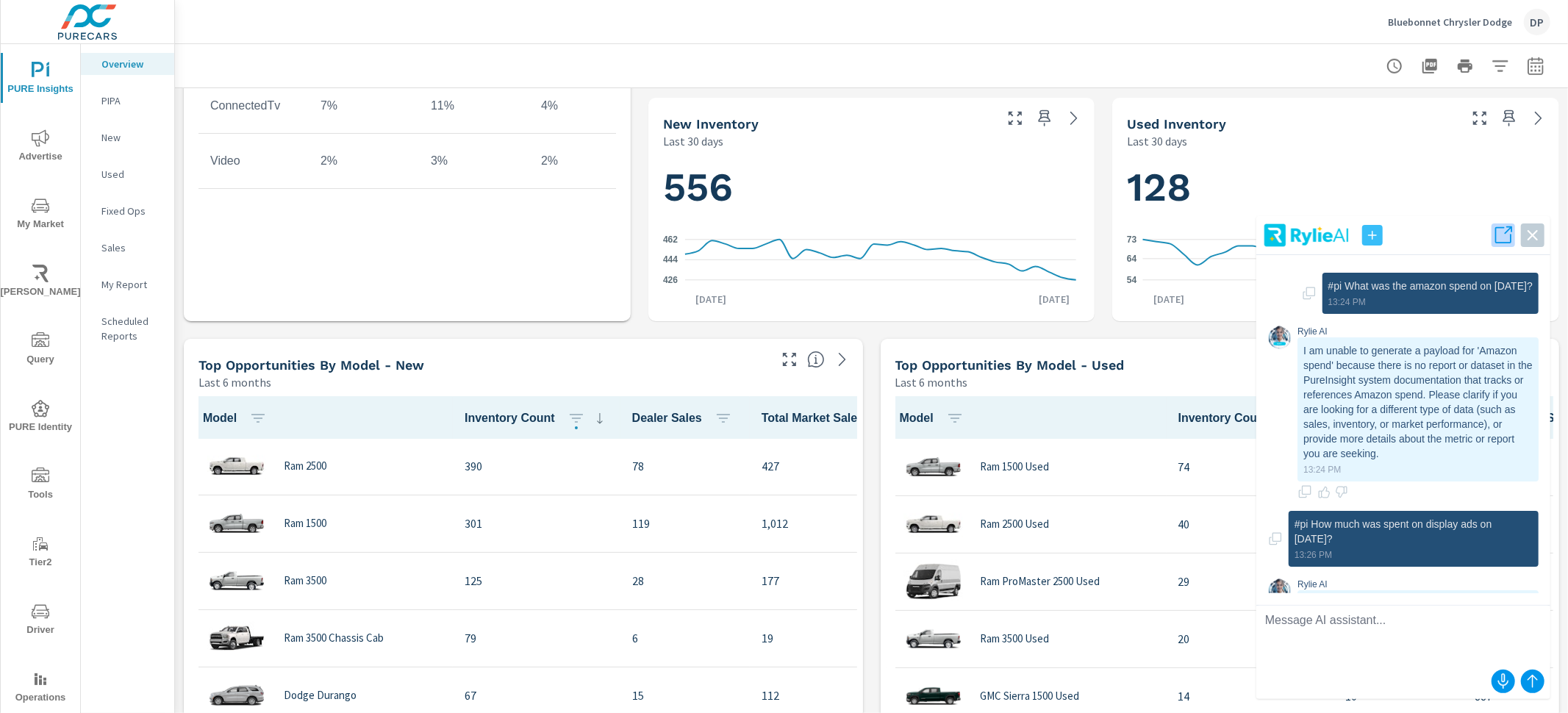
click at [1502, 231] on icon "button" at bounding box center [1503, 235] width 20 height 20
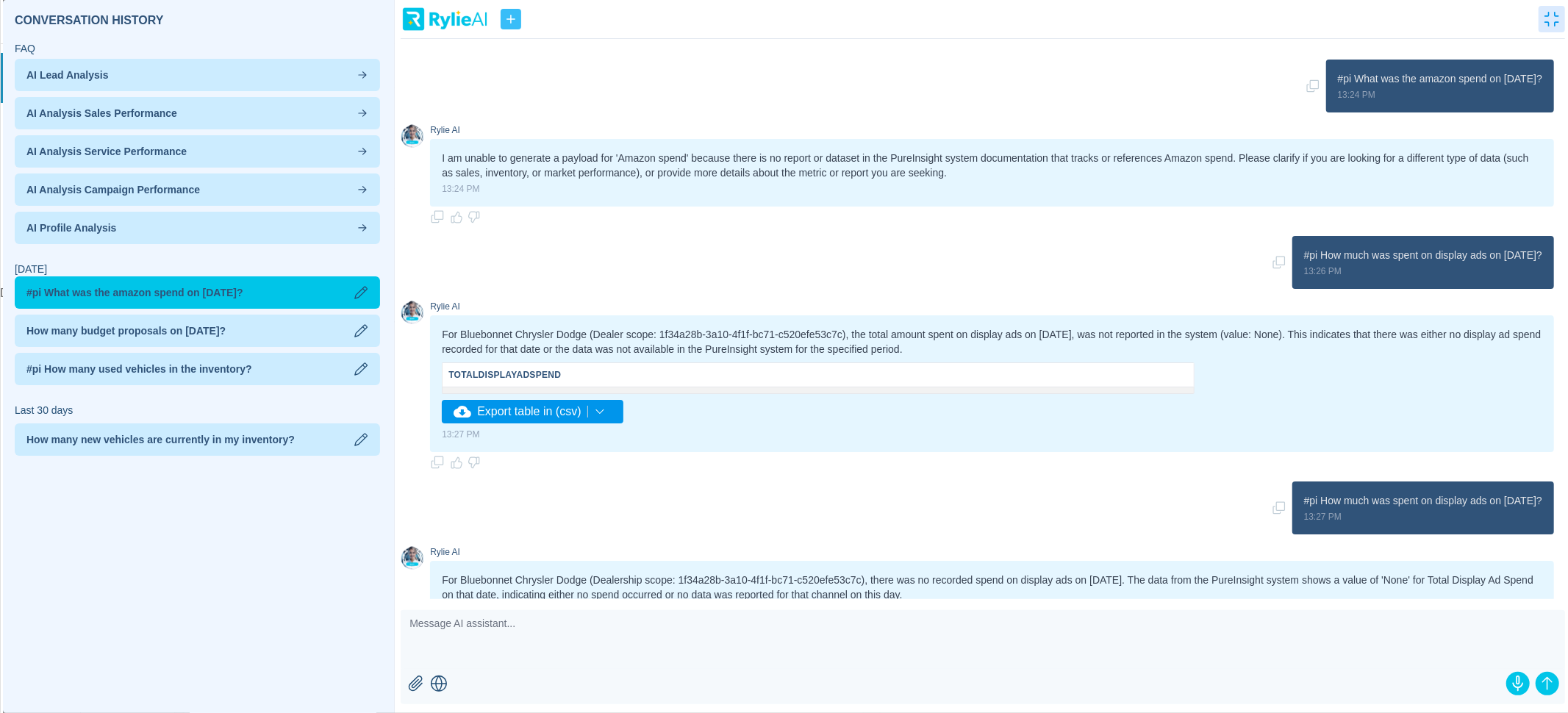
scroll to position [3, 0]
click at [209, 364] on span "#pi How many used vehicles in the inventory?" at bounding box center [139, 369] width 226 height 15
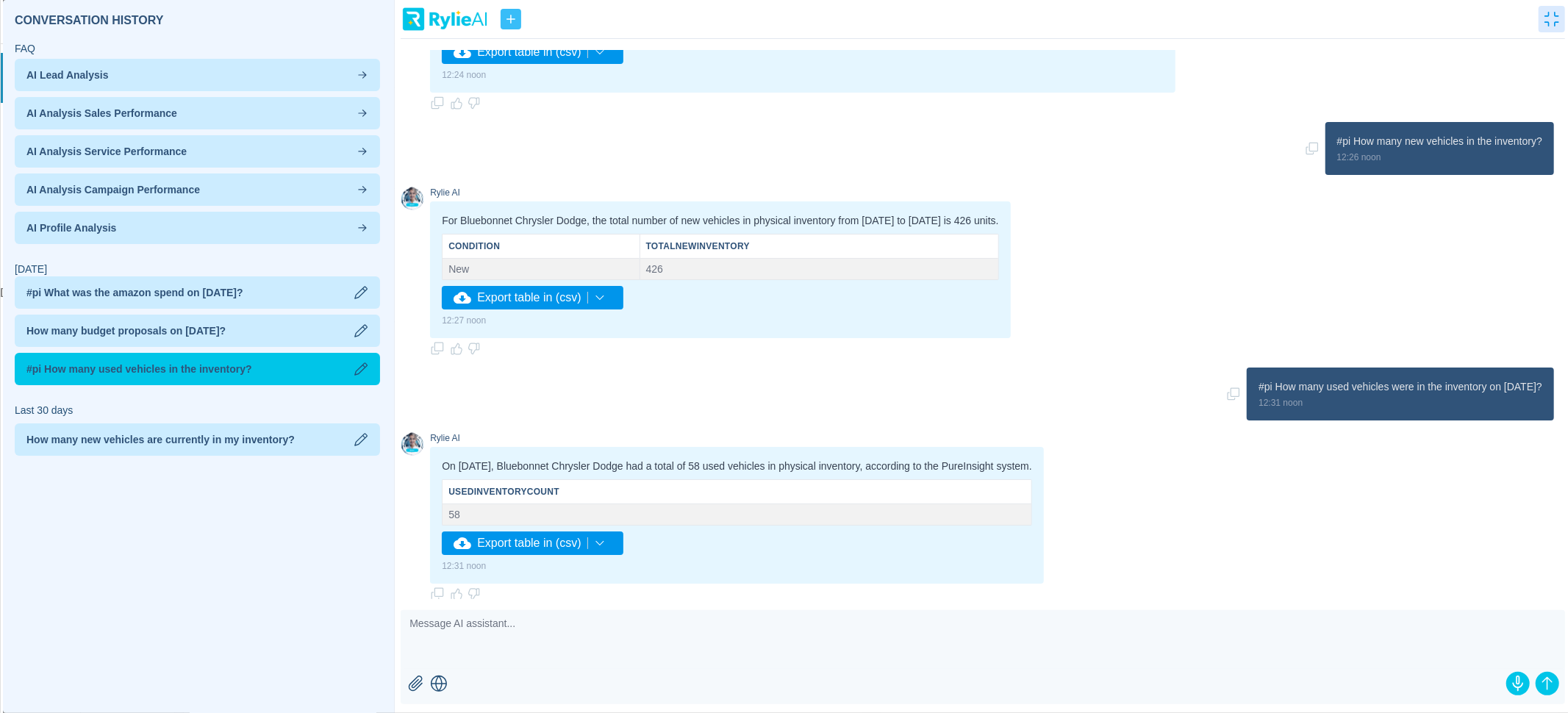
scroll to position [197, 0]
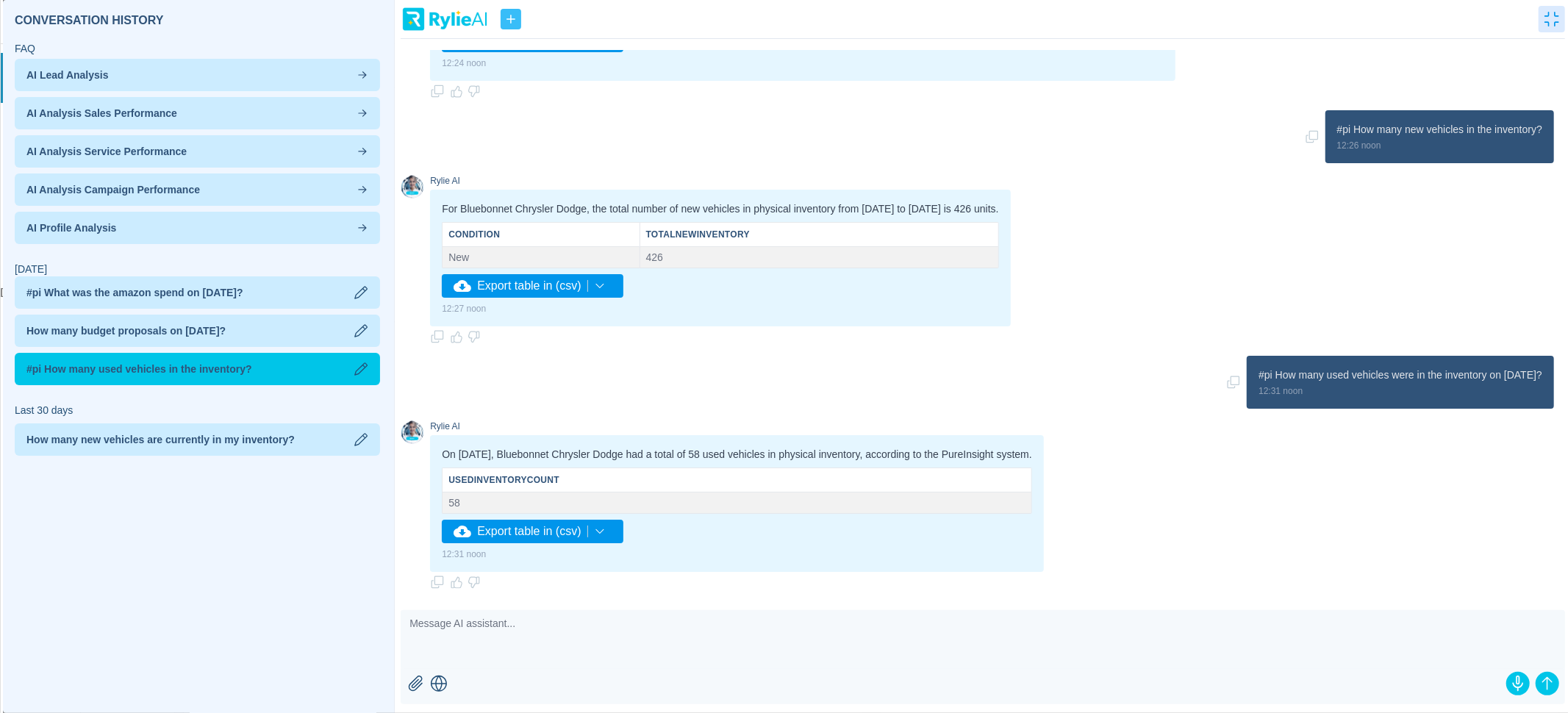
drag, startPoint x: 1227, startPoint y: 373, endPoint x: 1240, endPoint y: 375, distance: 13.2
click at [1258, 375] on p "#pi How many used vehicles were in the inventory on [DATE]?" at bounding box center [1400, 375] width 284 height 15
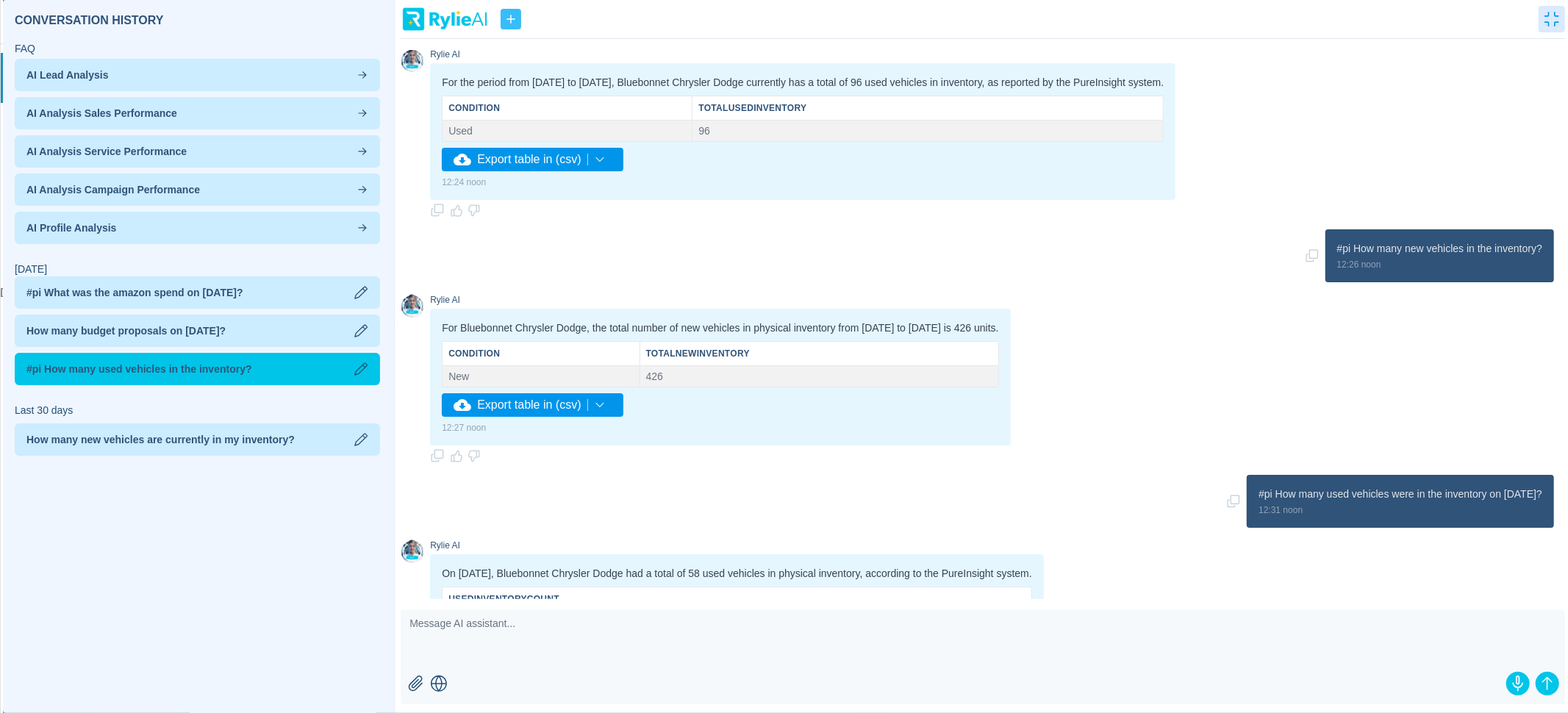
scroll to position [0, 0]
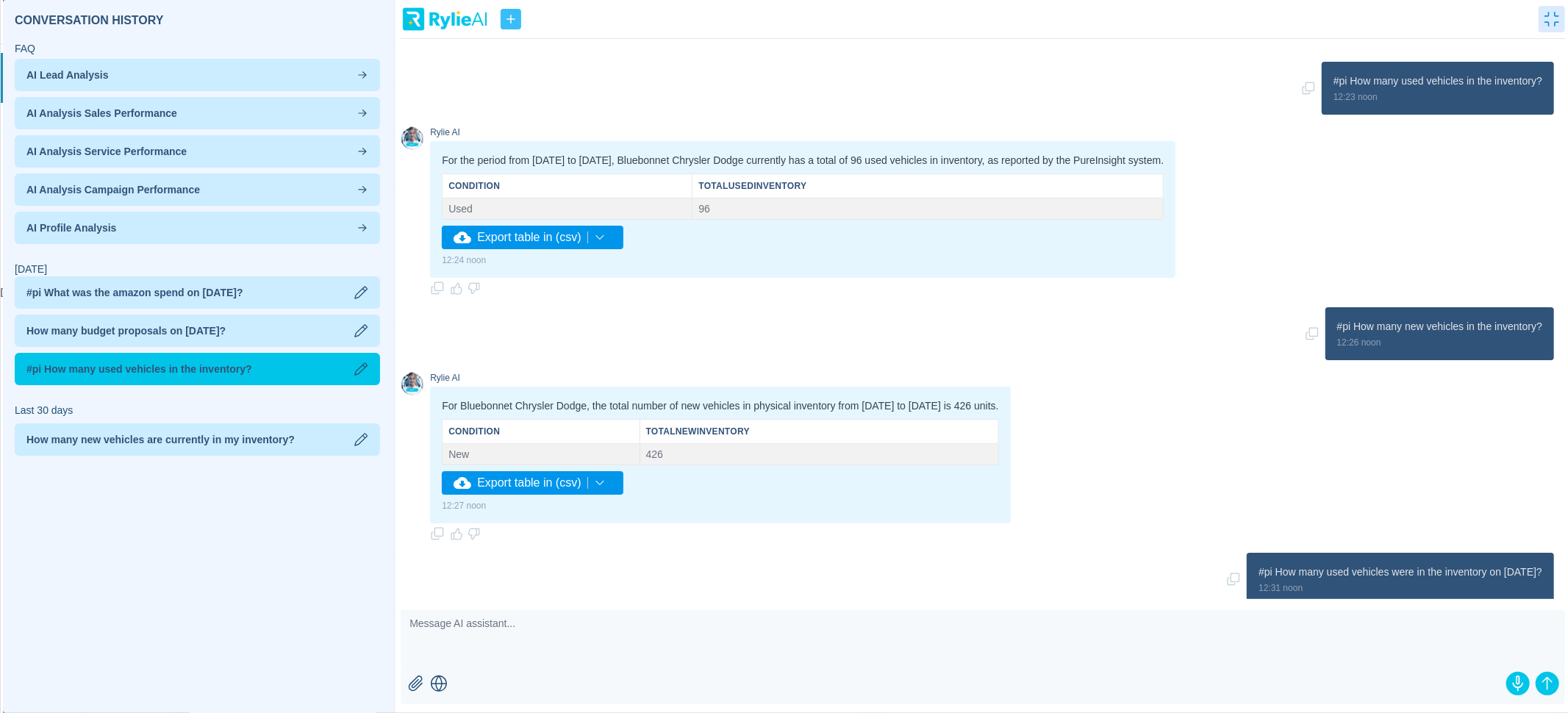
drag, startPoint x: 1345, startPoint y: 327, endPoint x: 1537, endPoint y: 328, distance: 192.0
click at [1537, 328] on p "#pi How many new vehicles in the inventory?" at bounding box center [1439, 326] width 205 height 15
drag, startPoint x: 1540, startPoint y: 323, endPoint x: 1348, endPoint y: 329, distance: 192.1
click at [1348, 329] on p "#pi How many new vehicles in the inventory?" at bounding box center [1439, 326] width 205 height 15
drag, startPoint x: 881, startPoint y: 404, endPoint x: 930, endPoint y: 401, distance: 49.1
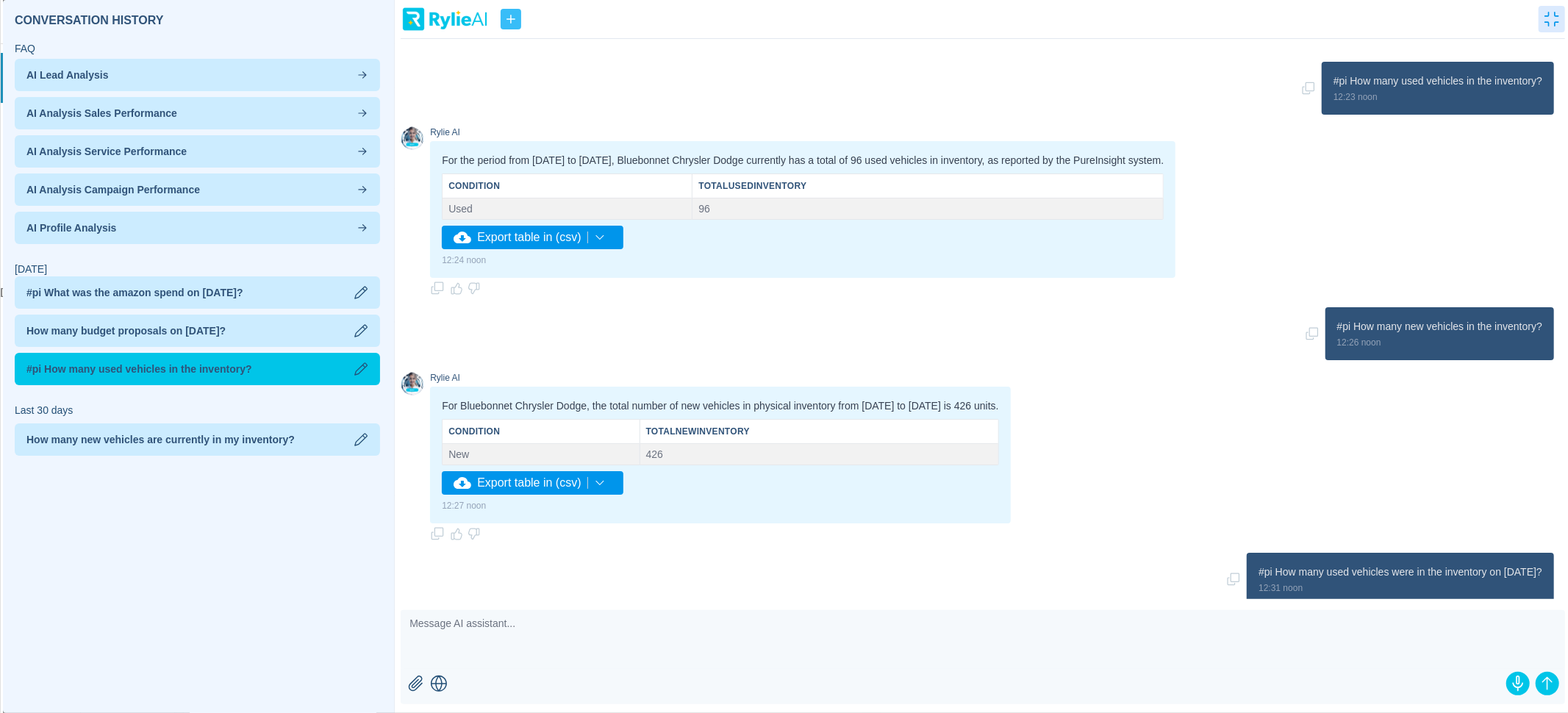
click at [932, 401] on p "For Bluebonnet Chrysler Dodge, the total number of new vehicles in physical inv…" at bounding box center [719, 405] width 556 height 15
click at [285, 263] on h2 "[DATE]" at bounding box center [197, 269] width 365 height 15
click at [242, 290] on span "#pi What was the amazon spend on [DATE]?" at bounding box center [135, 292] width 217 height 15
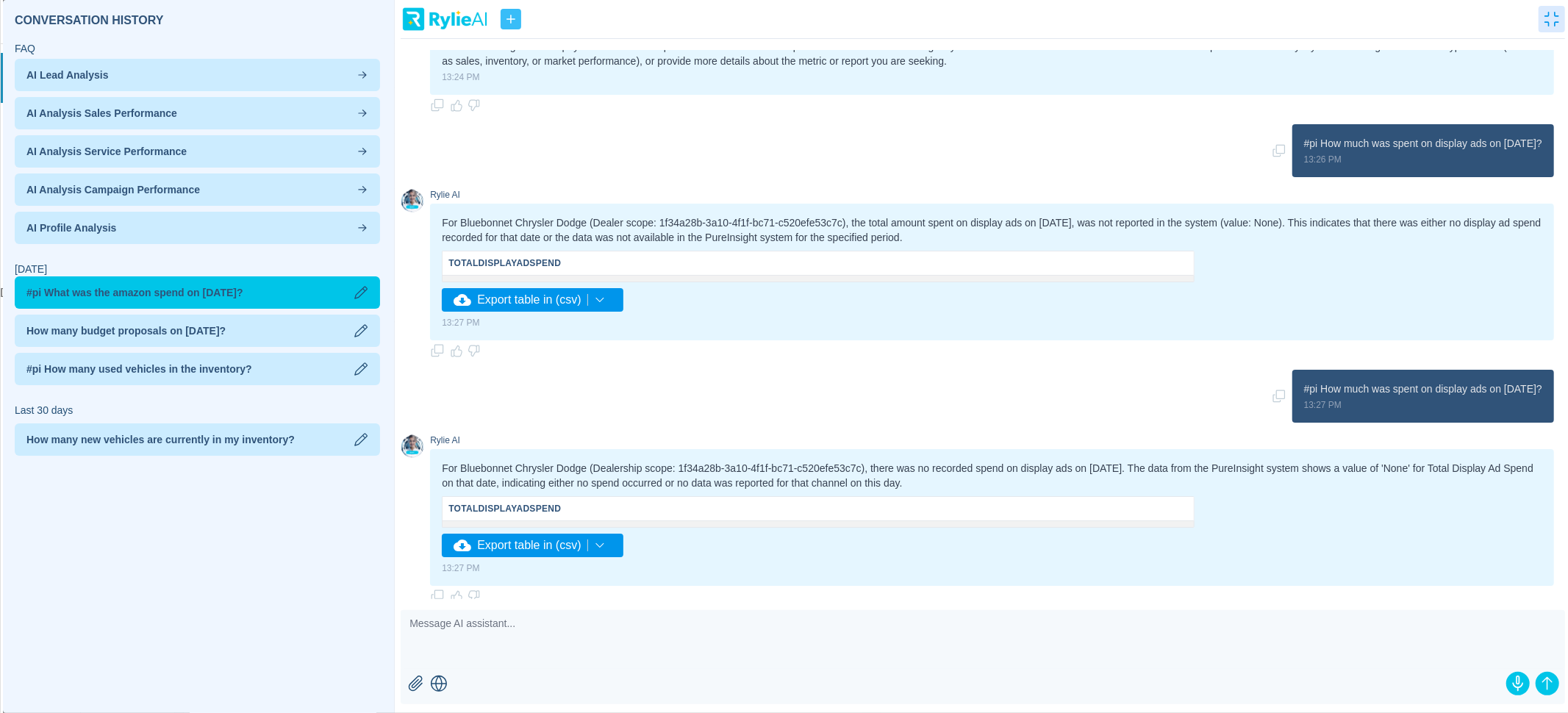
scroll to position [302, 0]
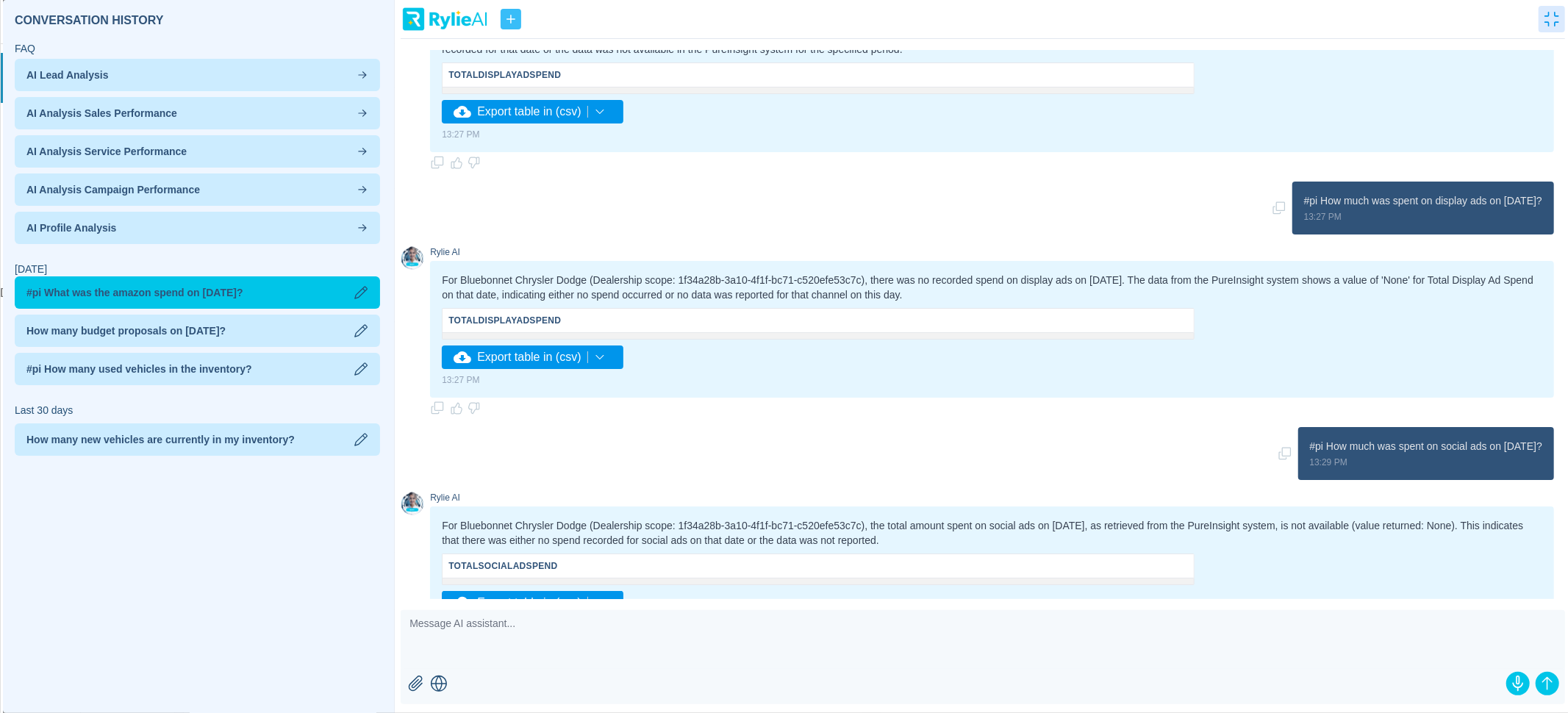
click at [252, 283] on div "#pi What was the amazon spend on [DATE]?" at bounding box center [197, 292] width 365 height 32
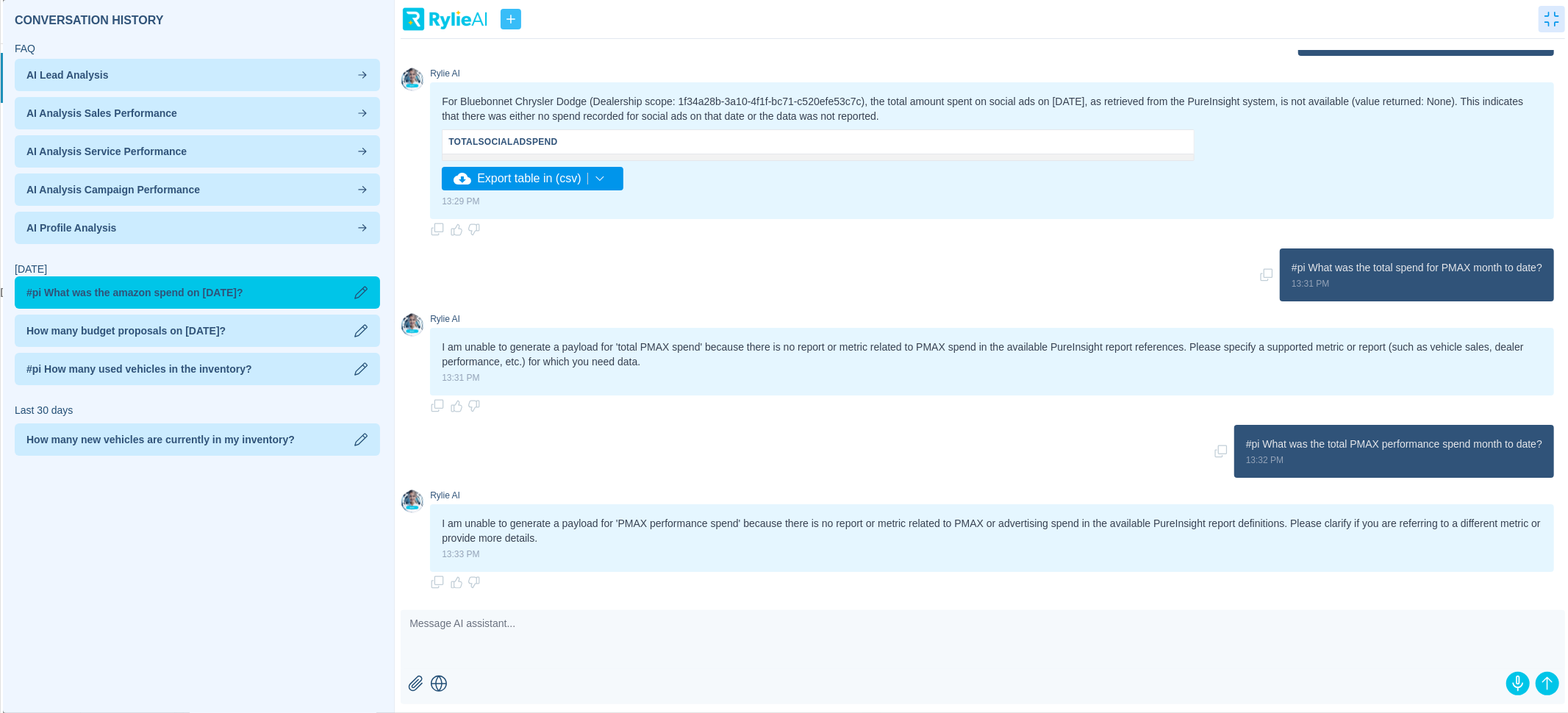
click at [514, 20] on icon "button" at bounding box center [511, 19] width 15 height 15
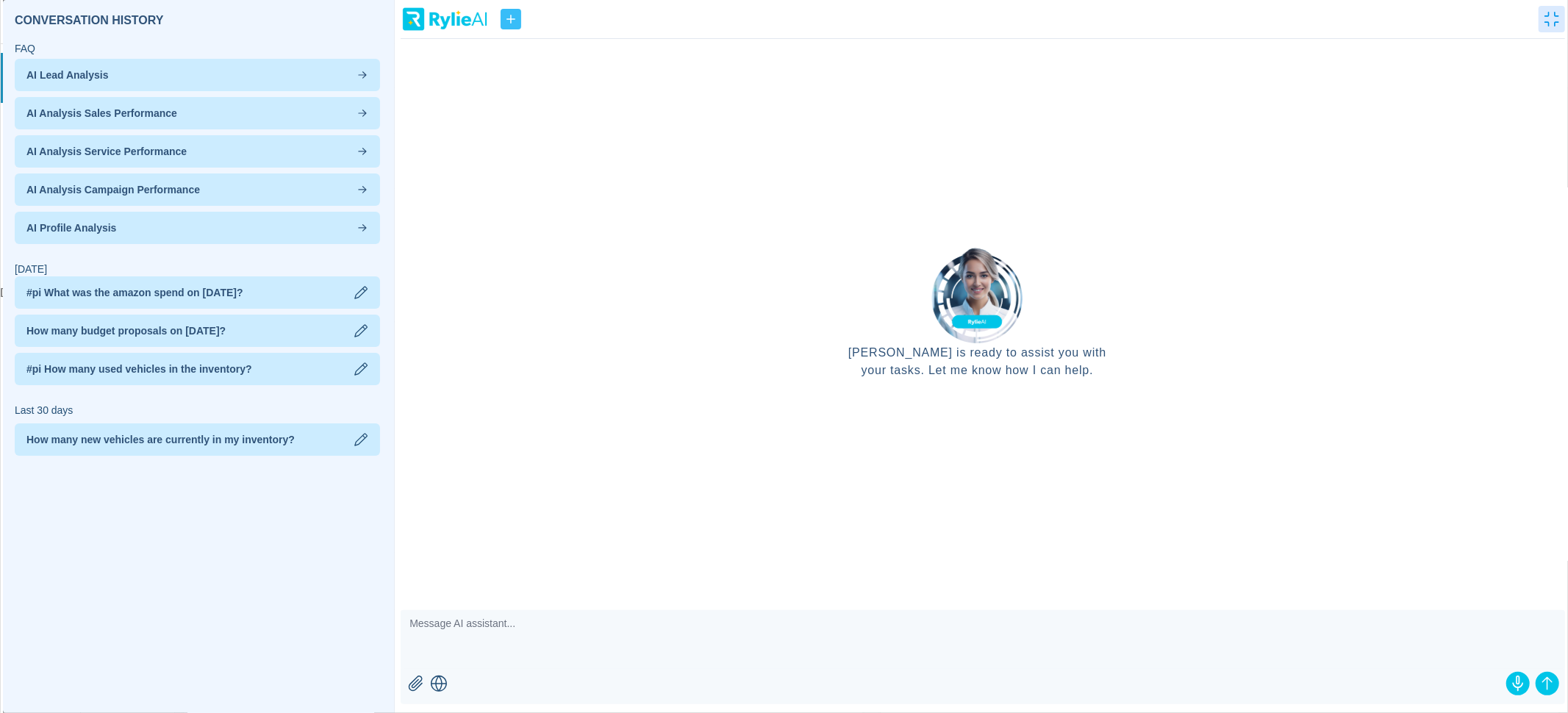
click at [699, 643] on textarea at bounding box center [983, 639] width 1164 height 59
type textarea "#pi How many cars did i sell last month?"
click at [1544, 676] on icon "submit" at bounding box center [1547, 684] width 17 height 17
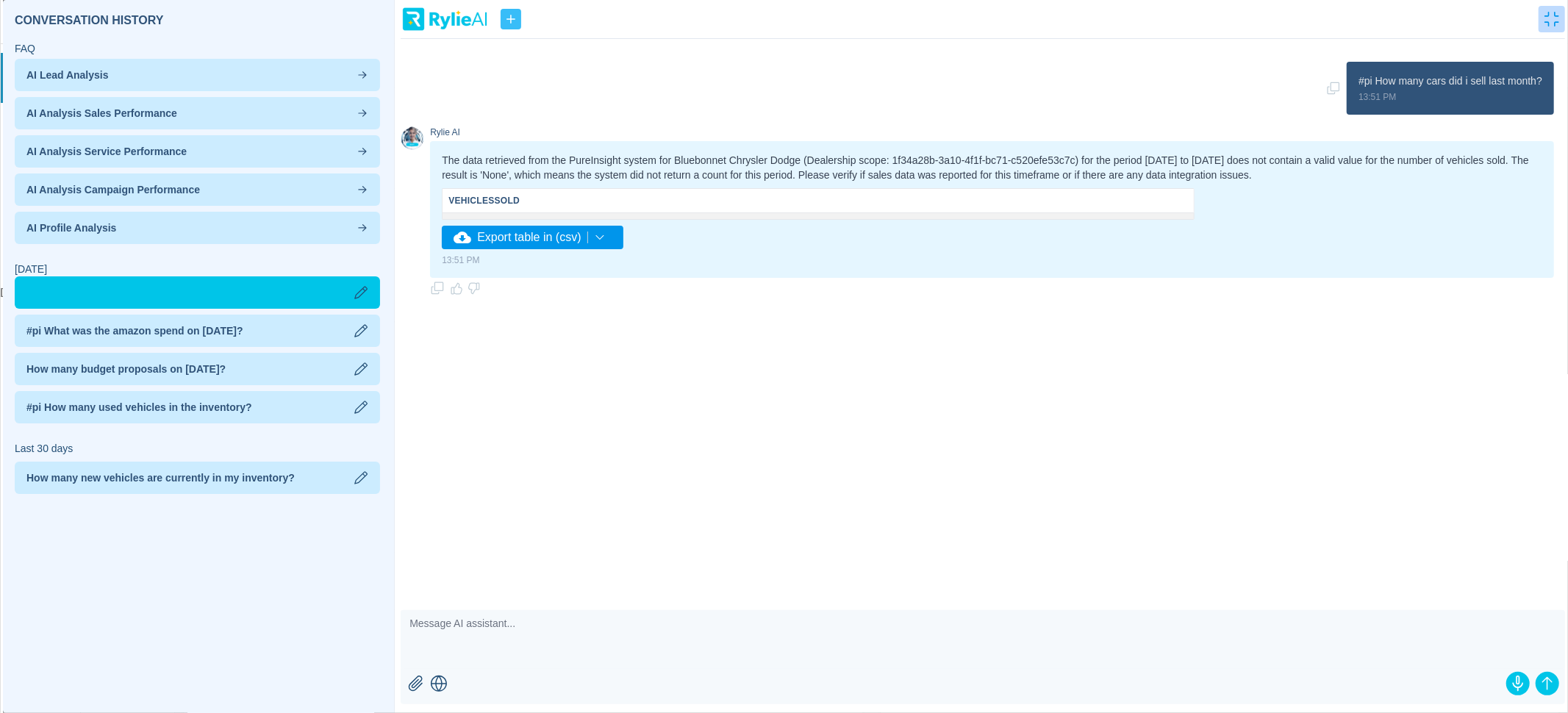
click at [1549, 24] on icon "button" at bounding box center [1551, 19] width 15 height 15
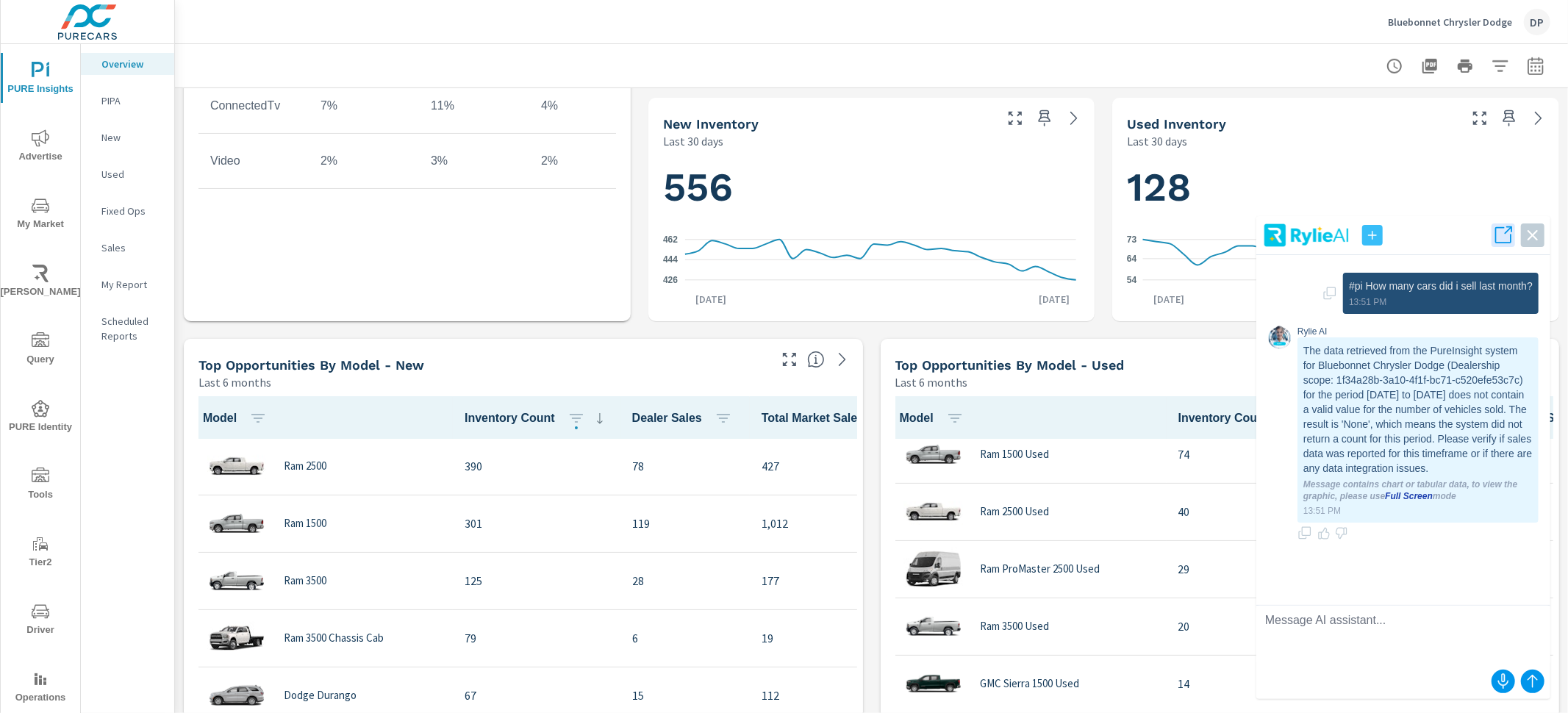
scroll to position [39, 0]
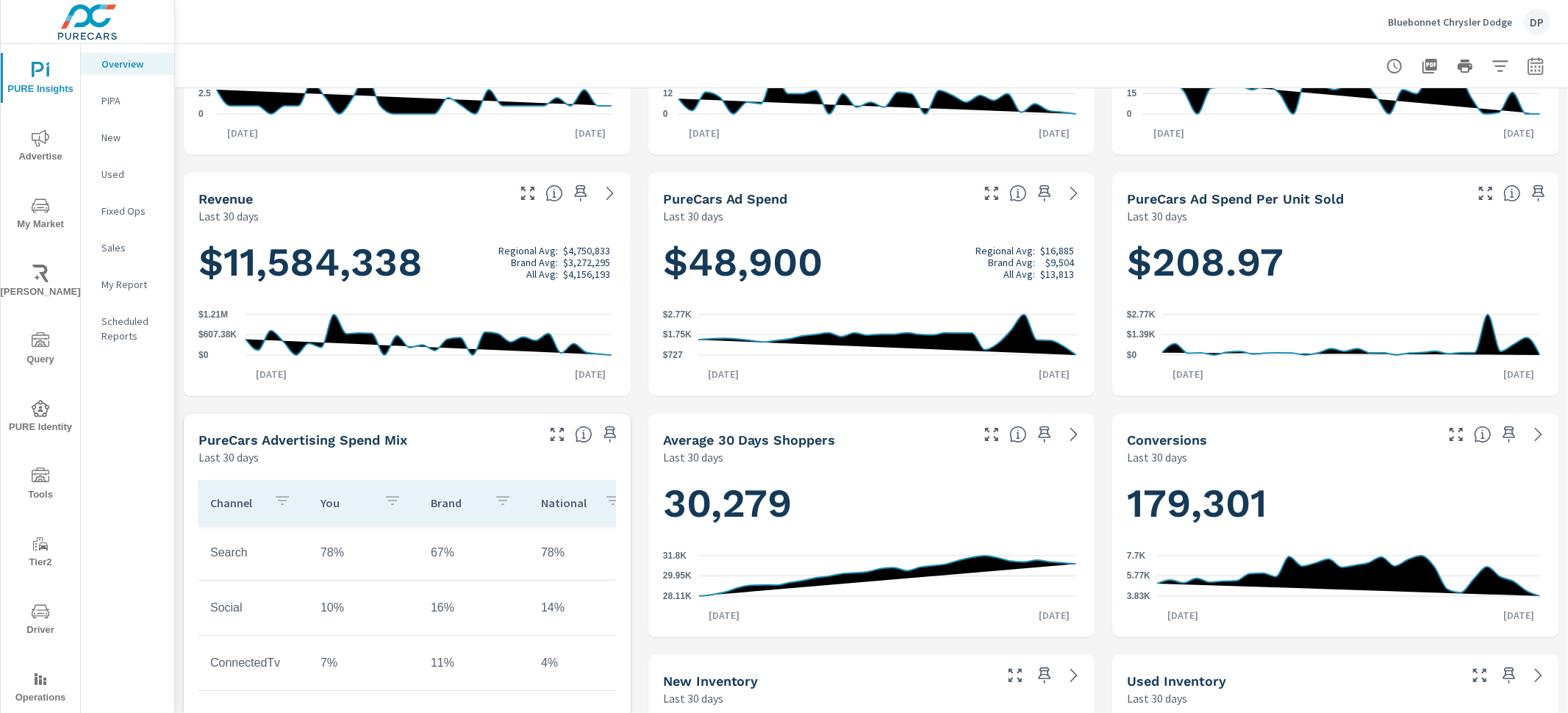
scroll to position [162, 0]
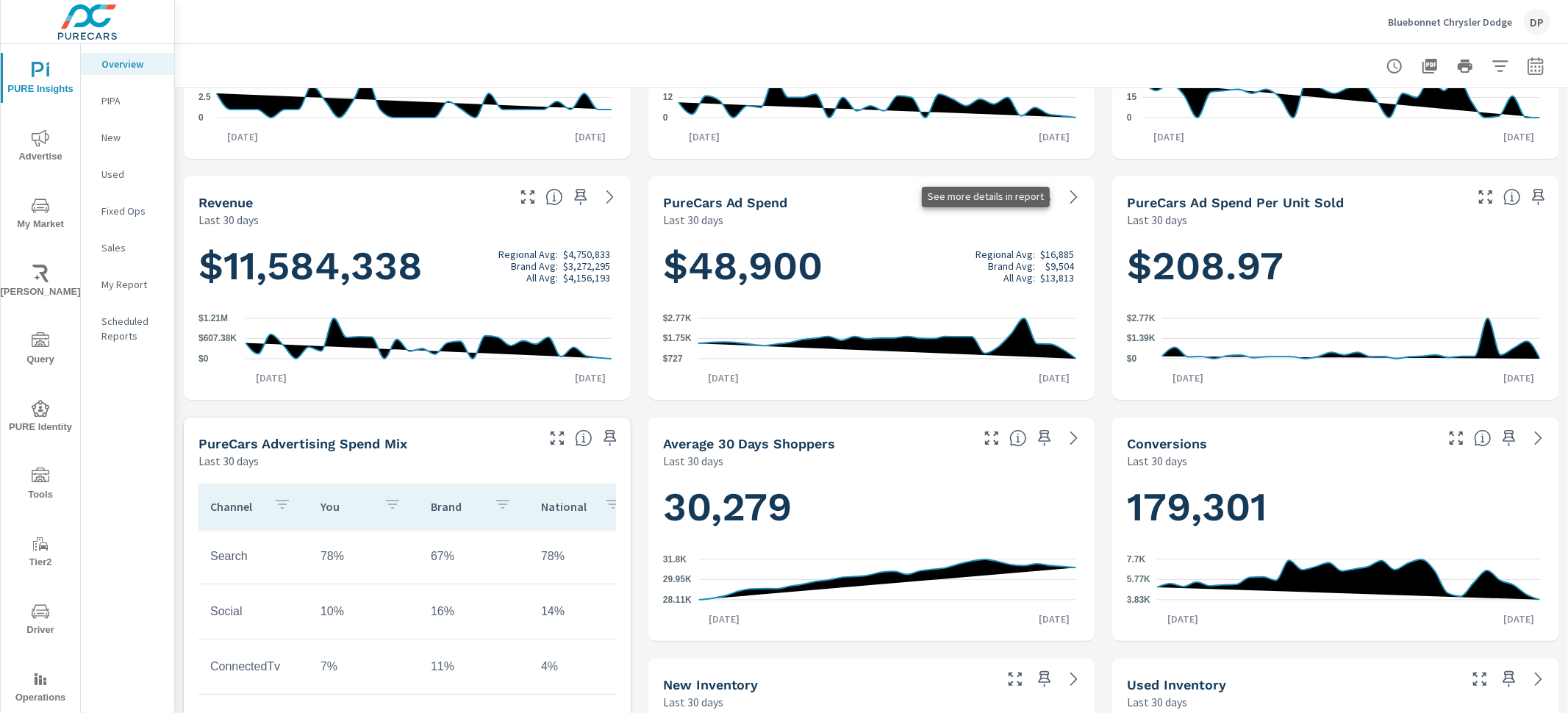
click at [1065, 204] on icon at bounding box center [1074, 197] width 17 height 17
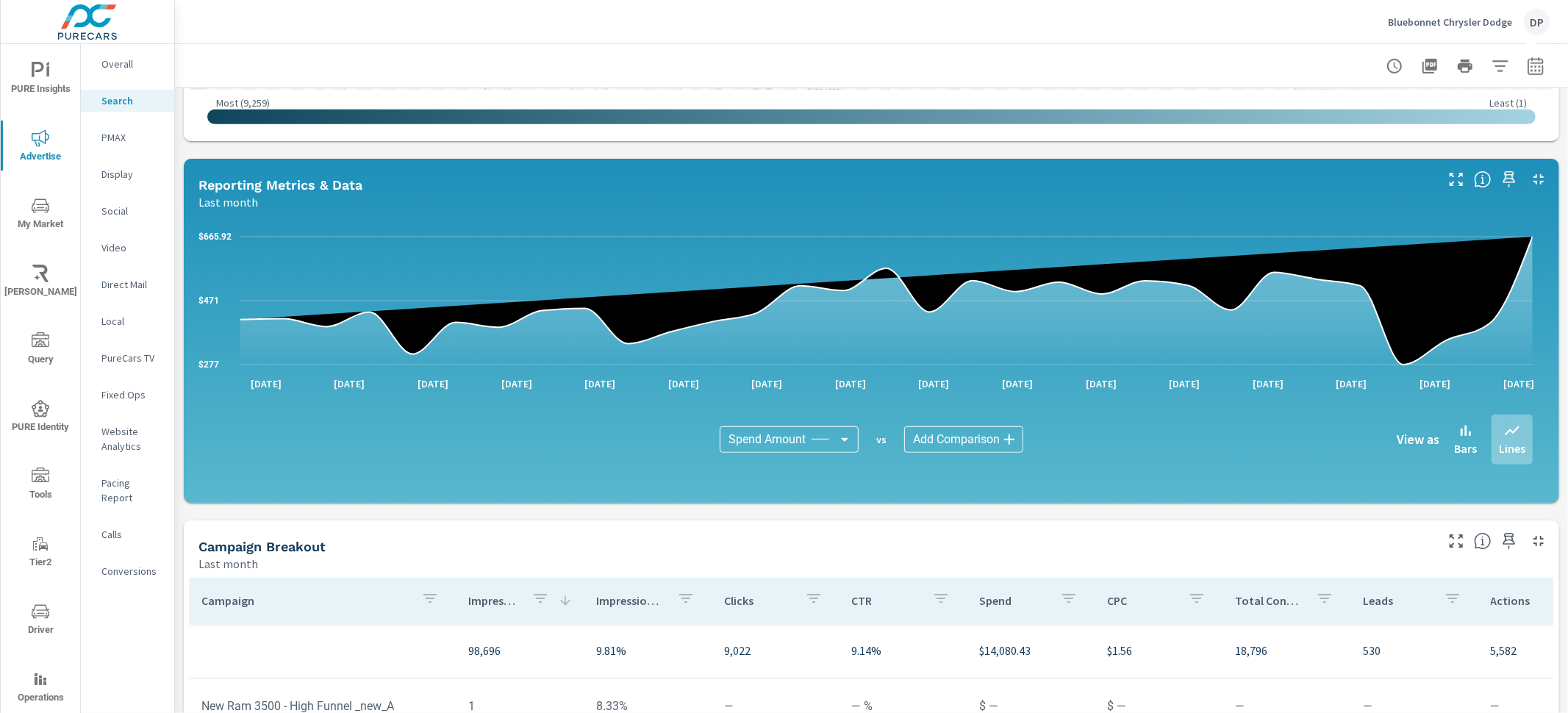
scroll to position [670, 0]
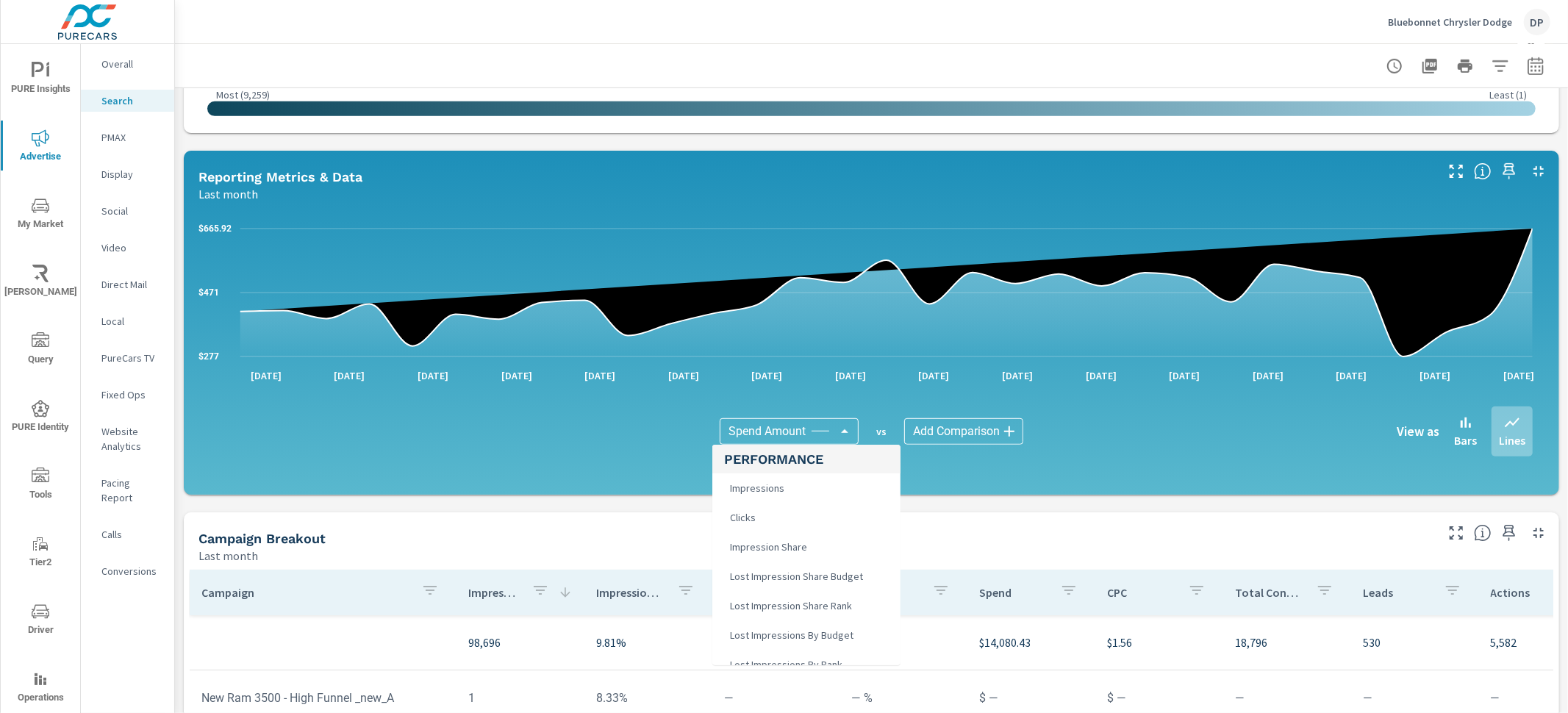
click at [825, 429] on body "PURE Insights Advertise My Market Riley AI Query PURE Identity Tools Tier2 Driv…" at bounding box center [784, 356] width 1568 height 713
click at [629, 512] on div at bounding box center [784, 356] width 1568 height 713
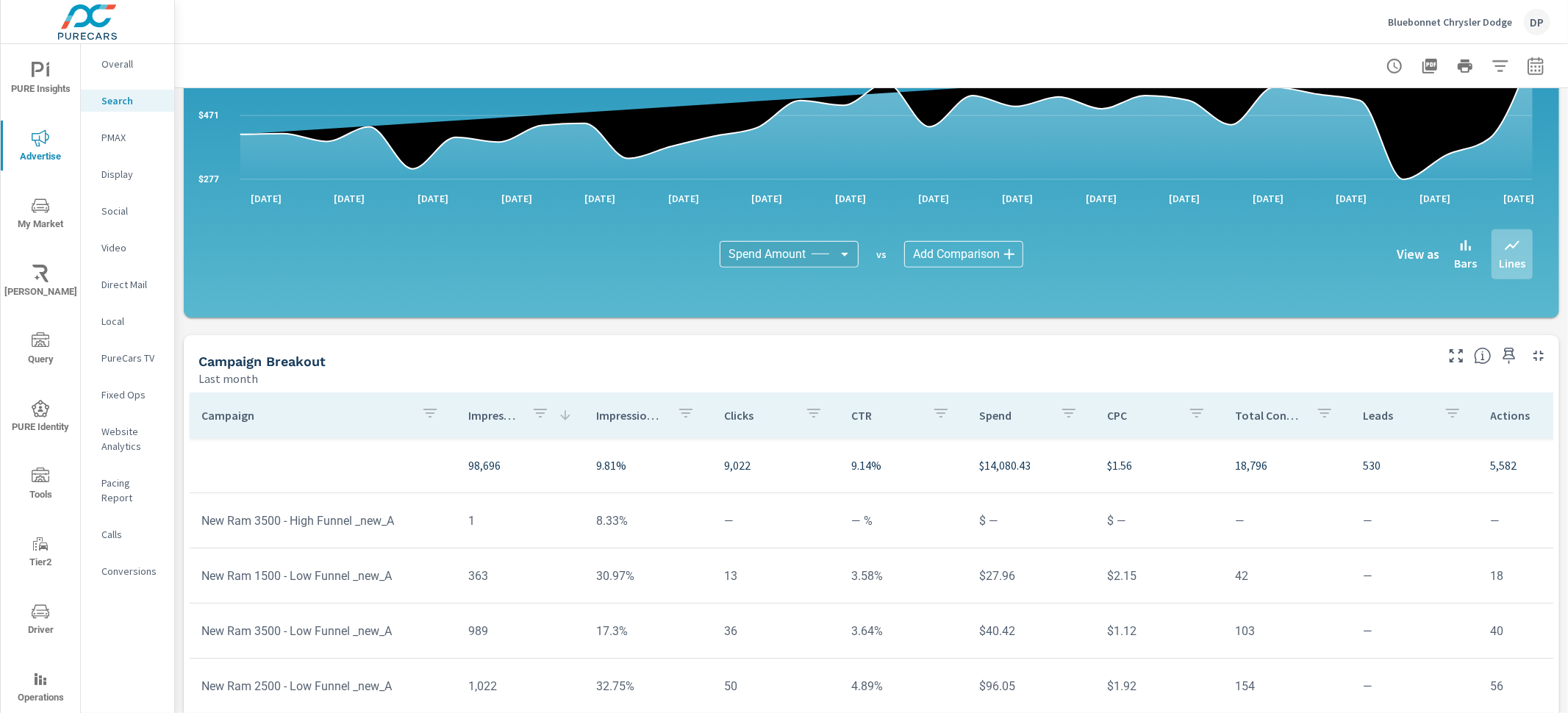
scroll to position [920, 0]
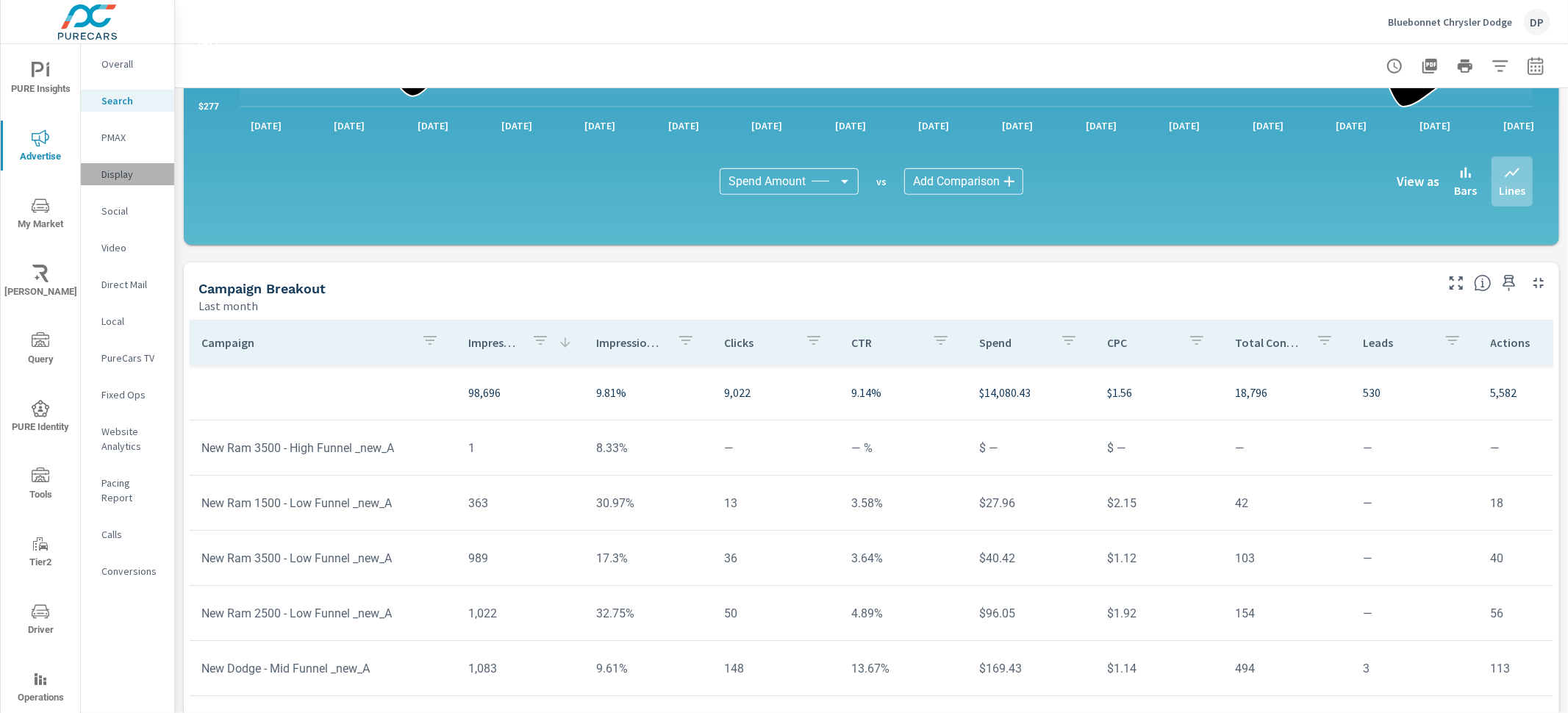
click at [123, 176] on p "Display" at bounding box center [132, 174] width 61 height 15
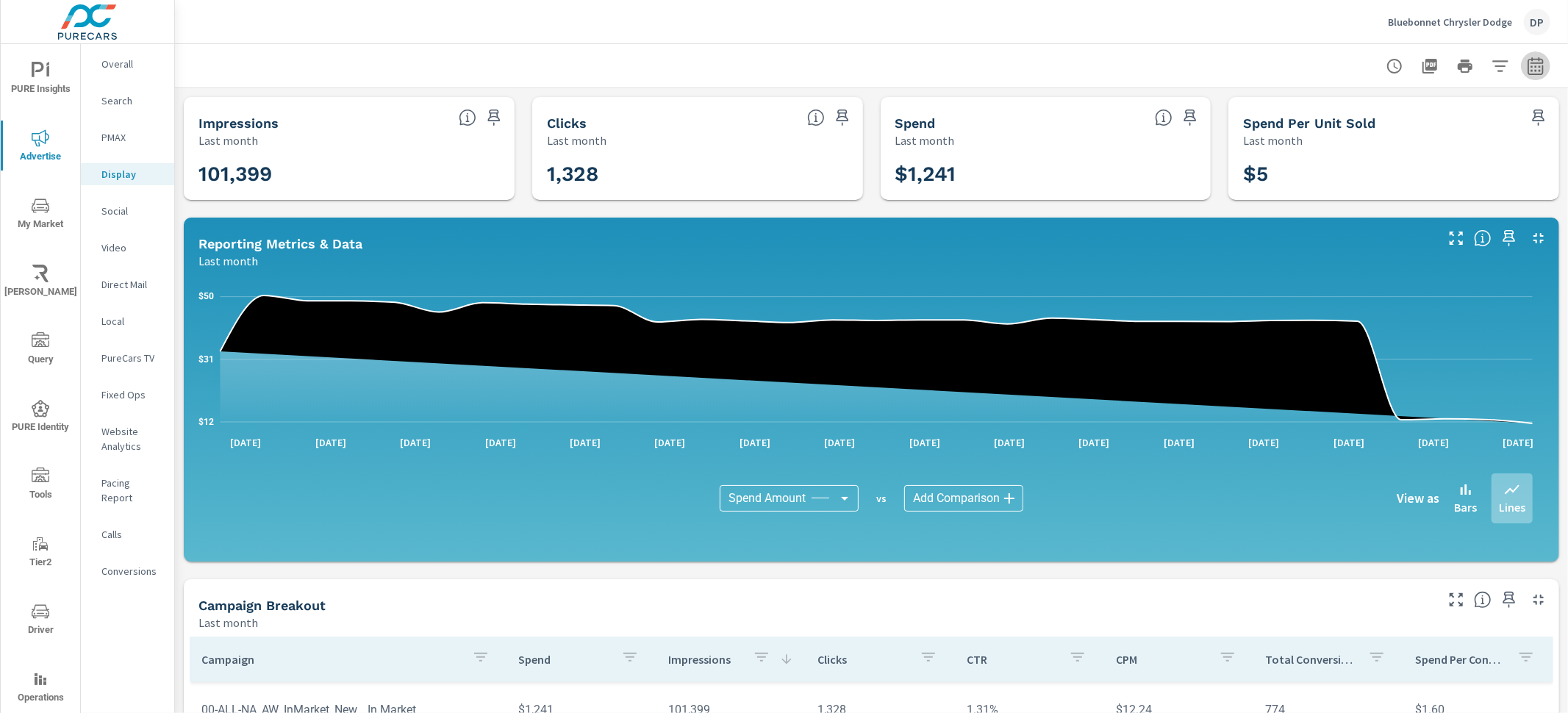
click at [1527, 72] on icon "button" at bounding box center [1535, 65] width 16 height 17
select select "Last month"
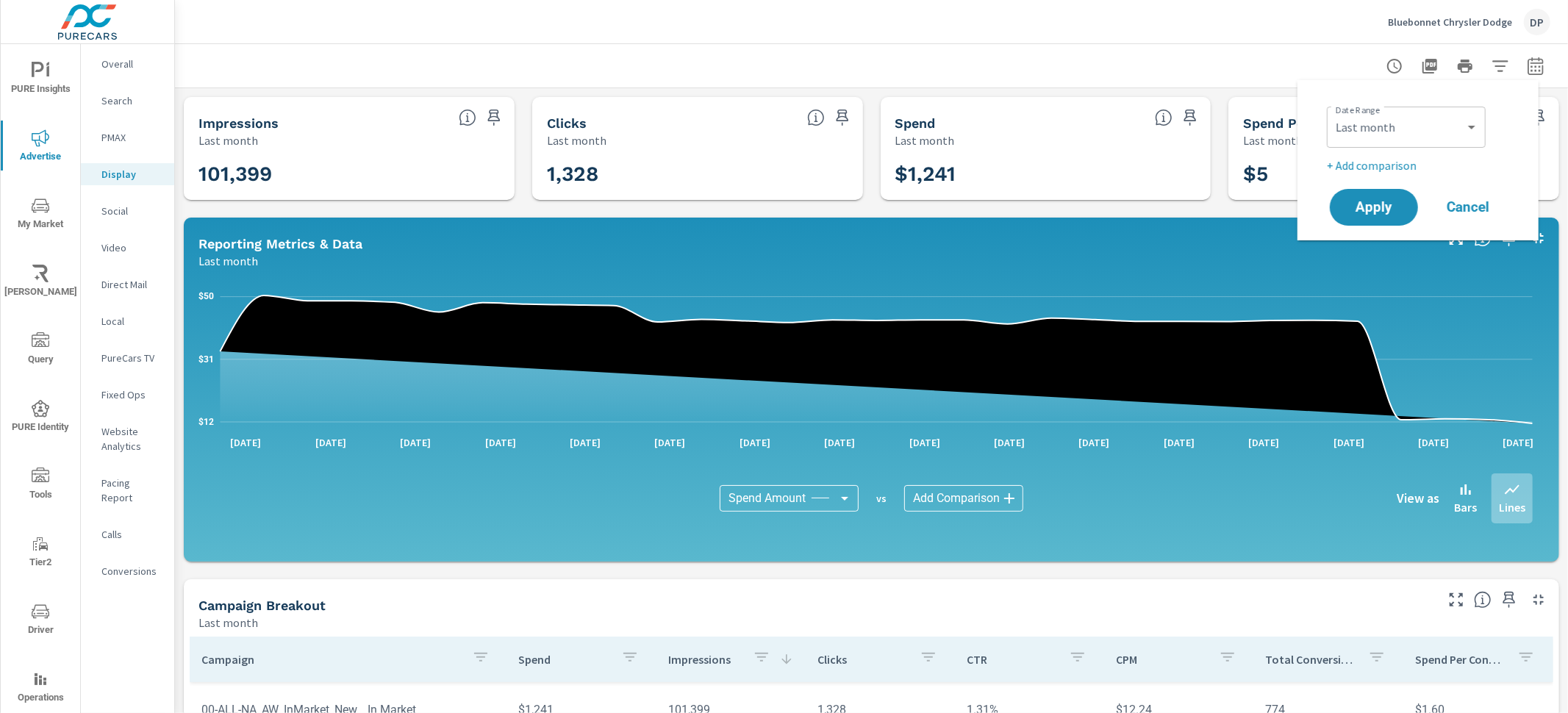
click at [1527, 72] on icon "button" at bounding box center [1535, 65] width 16 height 17
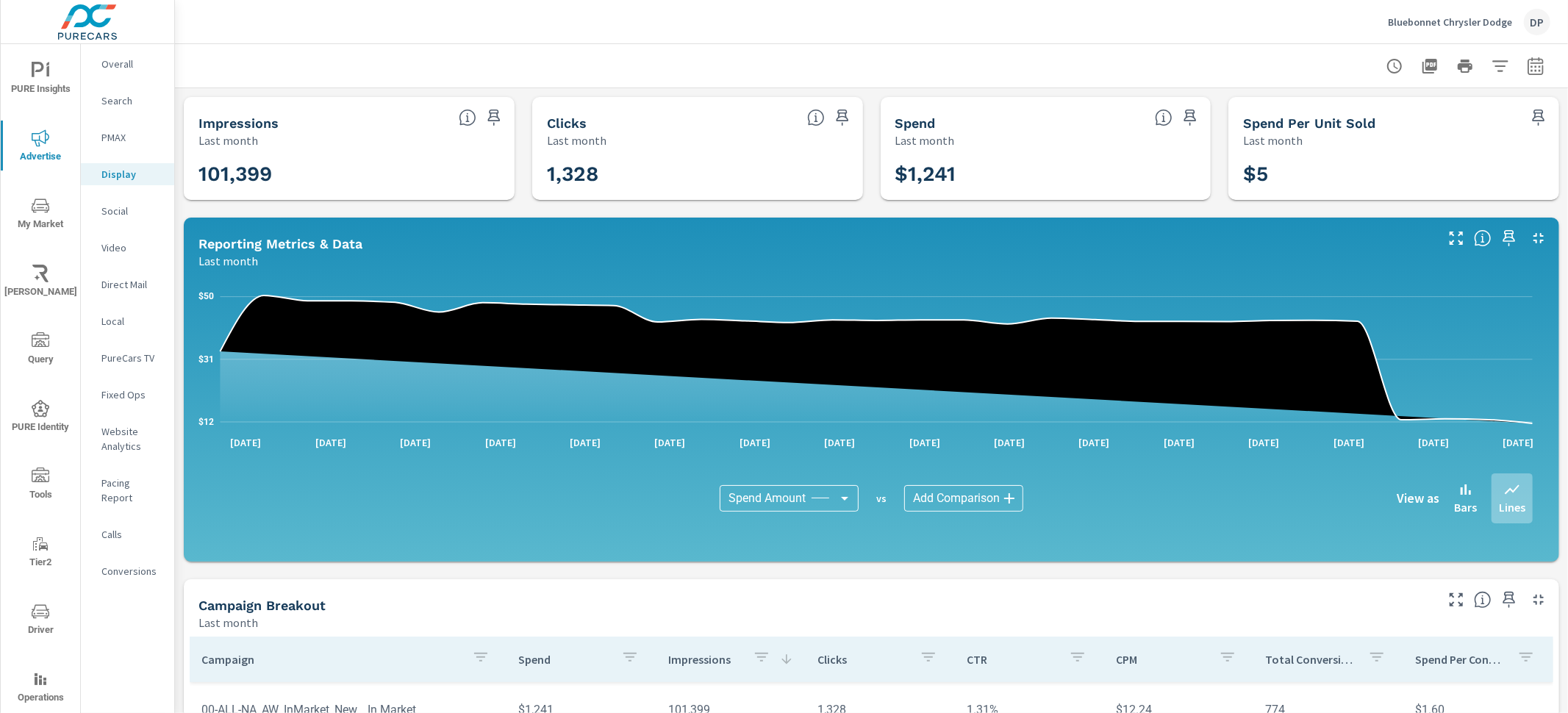
click at [1530, 70] on icon "button" at bounding box center [1535, 68] width 9 height 6
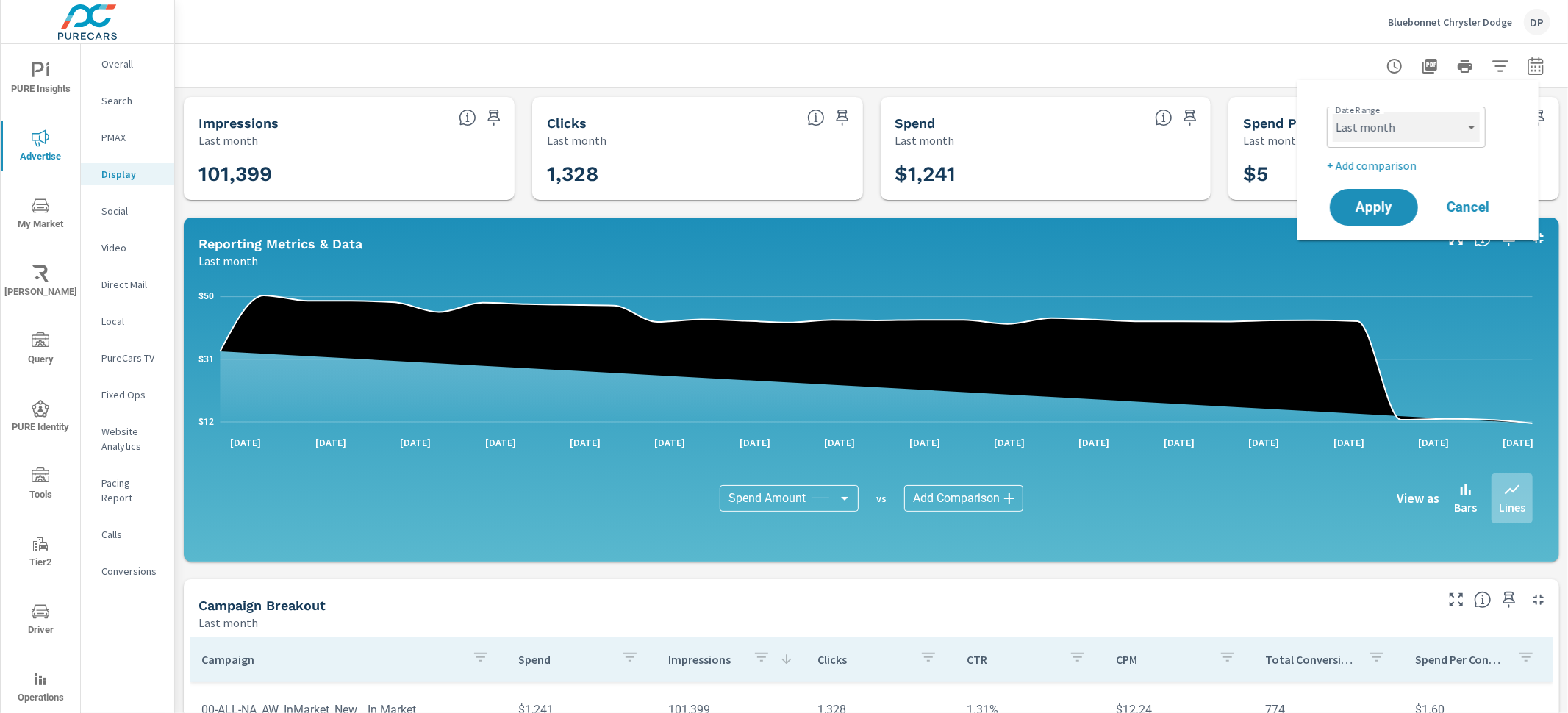
click at [1446, 127] on select "Custom Yesterday Last week Last 7 days Last 14 days Last 30 days Last 45 days L…" at bounding box center [1406, 127] width 147 height 29
click at [1333, 113] on select "Custom Yesterday Last week Last 7 days Last 14 days Last 30 days Last 45 days L…" at bounding box center [1406, 127] width 147 height 29
select select "Month to date"
click at [1367, 223] on button "Apply" at bounding box center [1374, 207] width 91 height 39
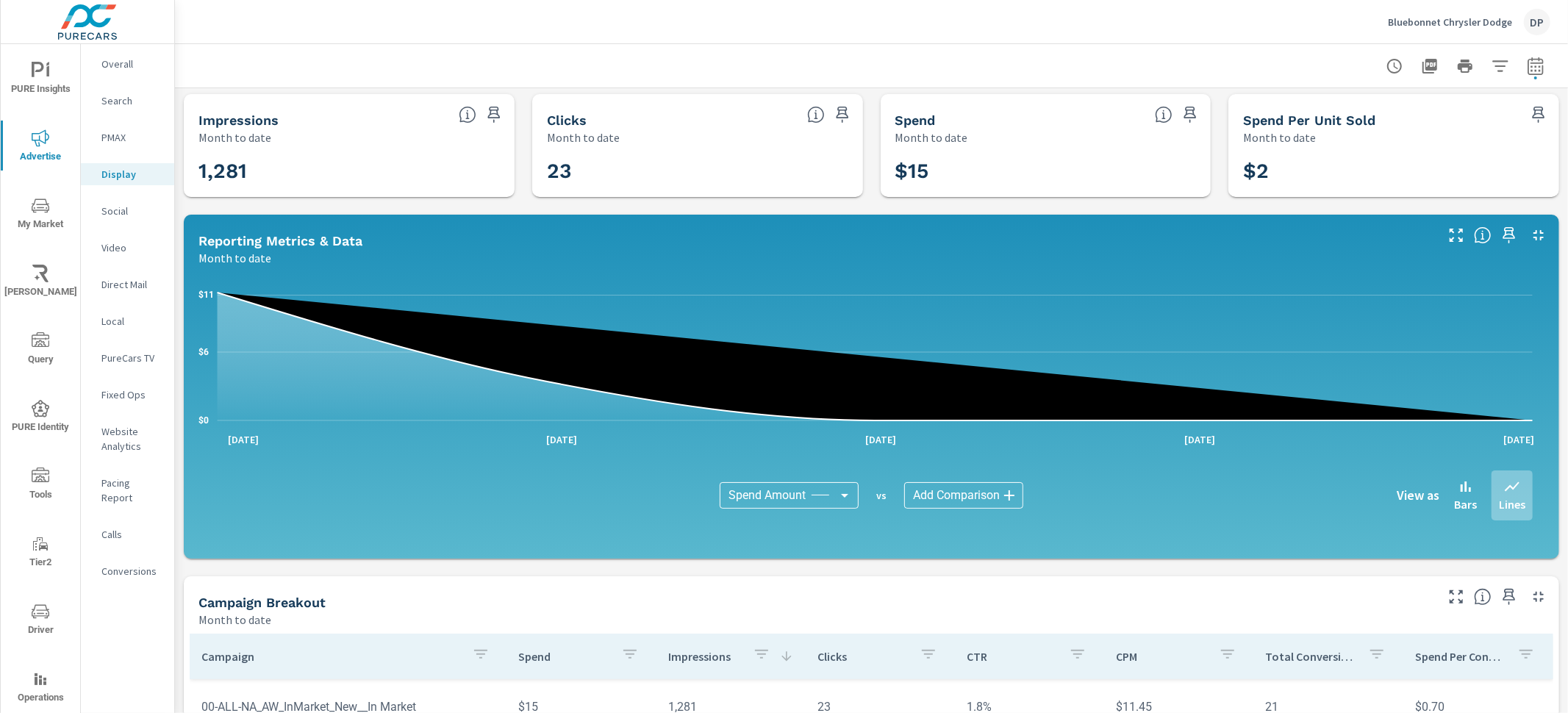
scroll to position [6, 0]
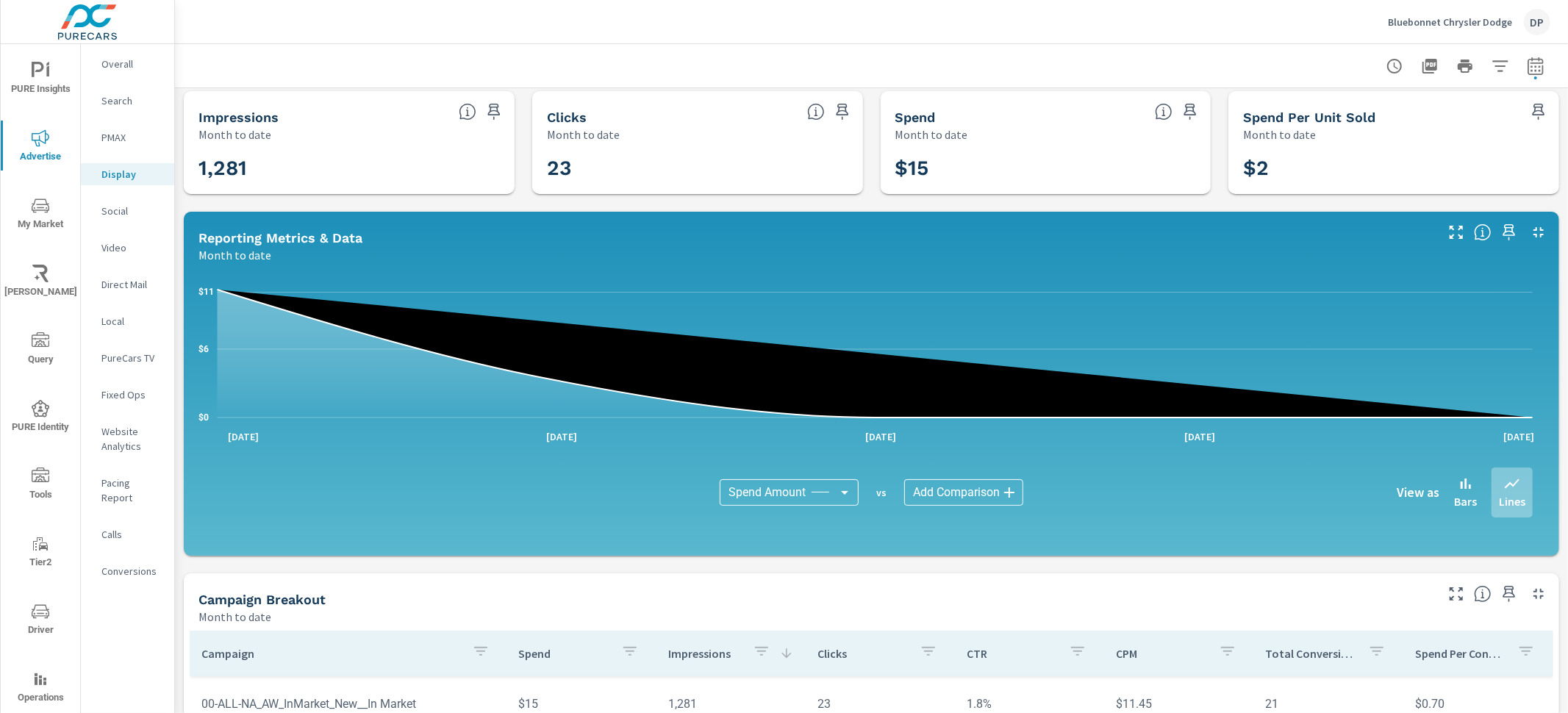
click at [112, 207] on p "Social" at bounding box center [132, 211] width 61 height 15
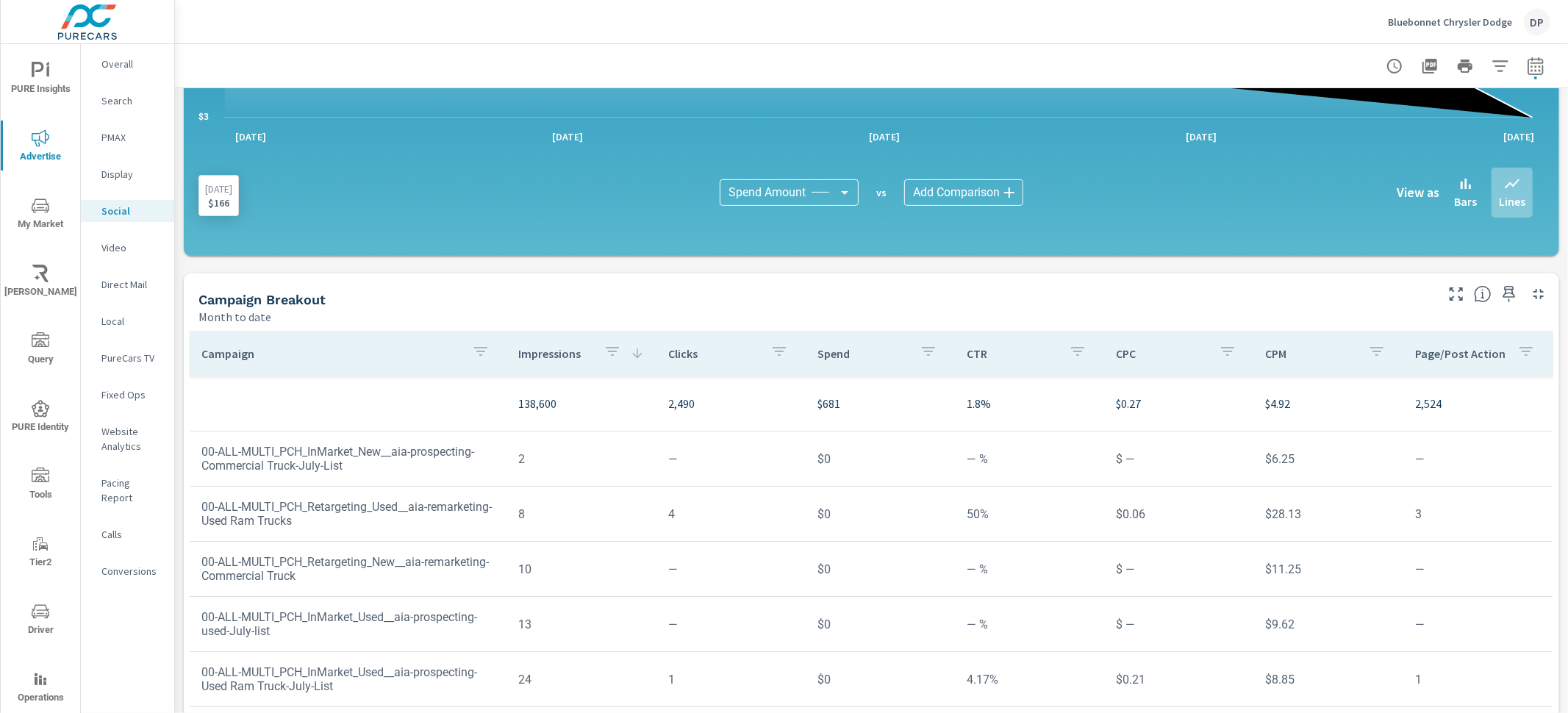
scroll to position [340, 0]
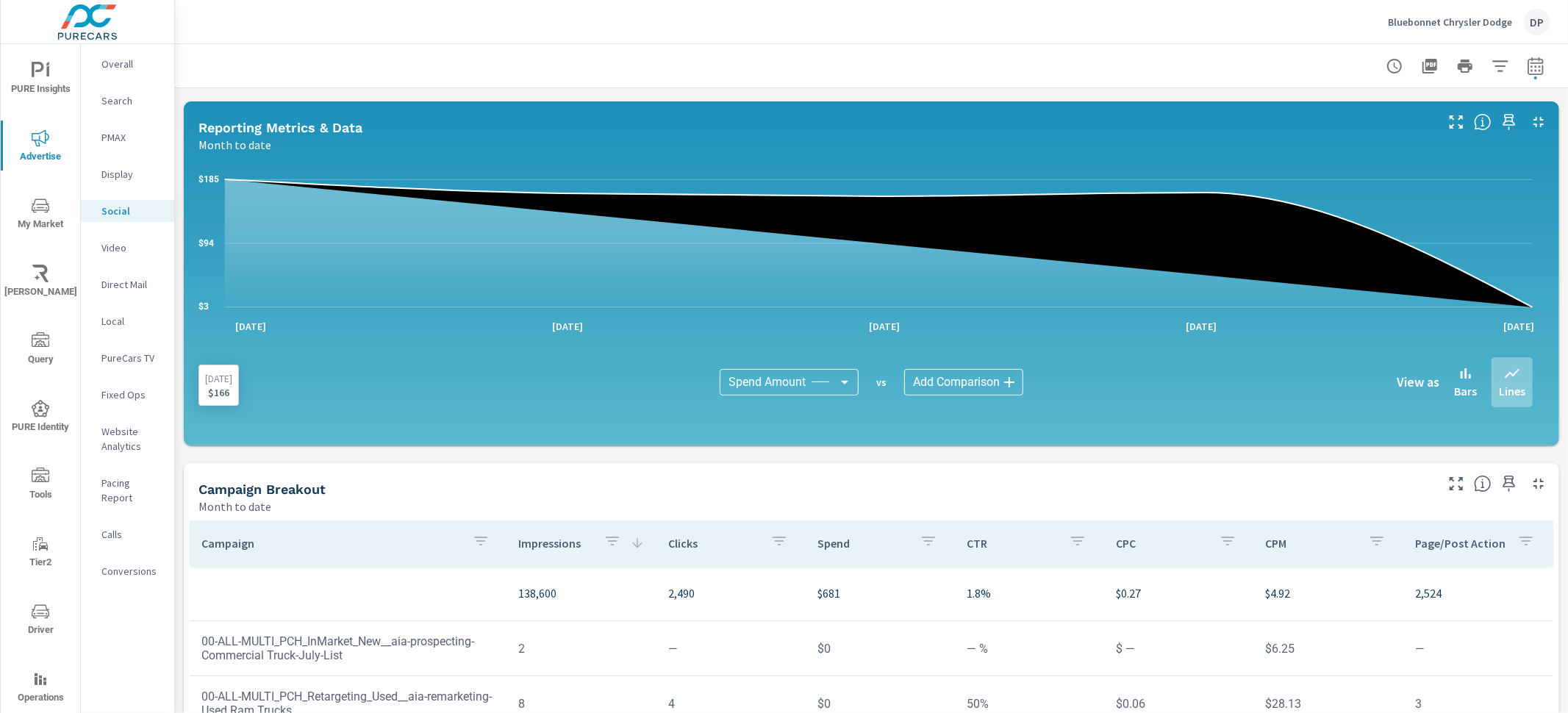
scroll to position [293, 0]
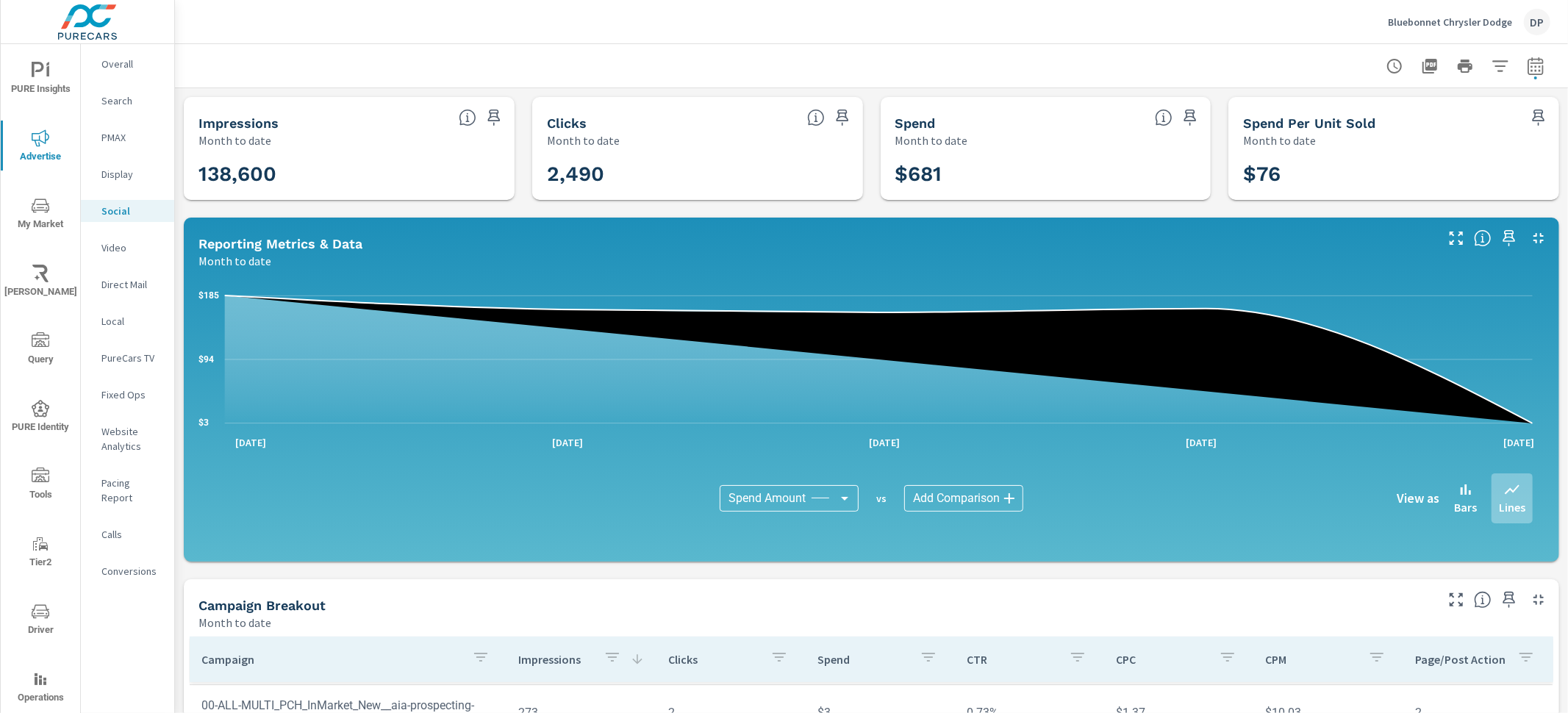
click at [111, 139] on p "PMAX" at bounding box center [132, 137] width 61 height 15
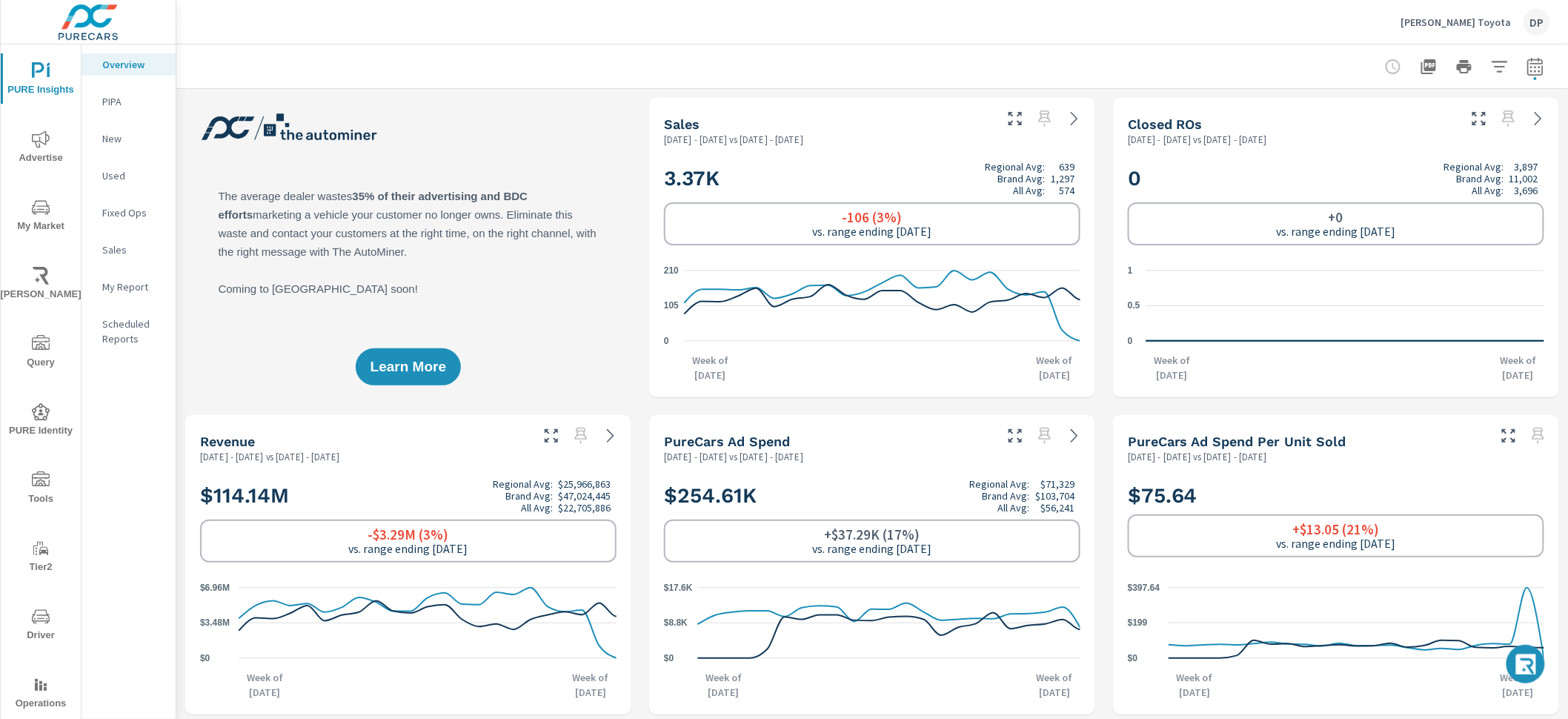
scroll to position [1, 0]
